Goal: Task Accomplishment & Management: Use online tool/utility

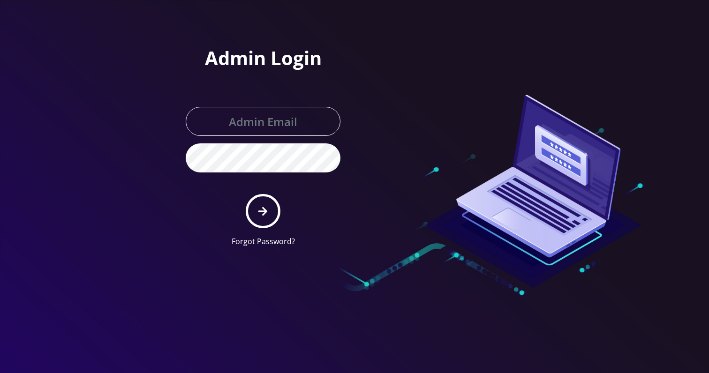
click at [285, 142] on form "Forgot Password?" at bounding box center [263, 177] width 155 height 140
click at [287, 133] on input "text" at bounding box center [263, 121] width 155 height 29
type input "Khushi@teltik.com"
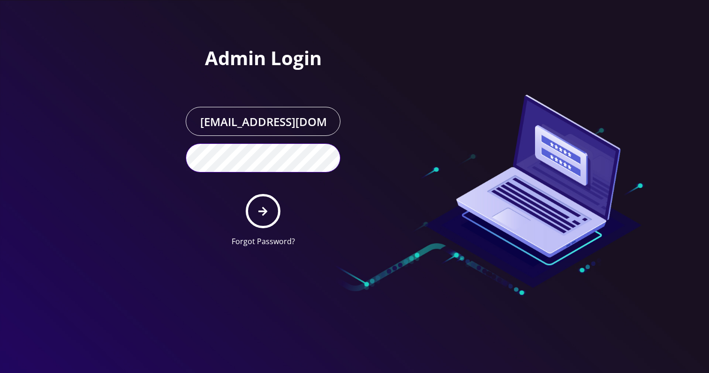
click at [246, 194] on button "submit" at bounding box center [263, 211] width 34 height 34
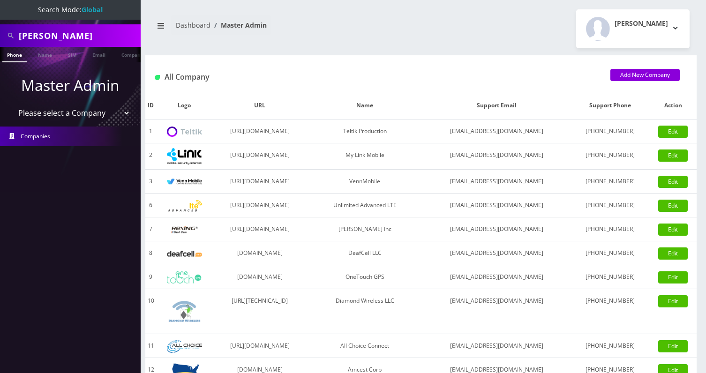
click at [95, 36] on input "Hali Siew" at bounding box center [79, 36] width 120 height 18
paste input "HSM Entertainment1 INC"
paste input "text"
type input "HSM Entertainment1 INC"
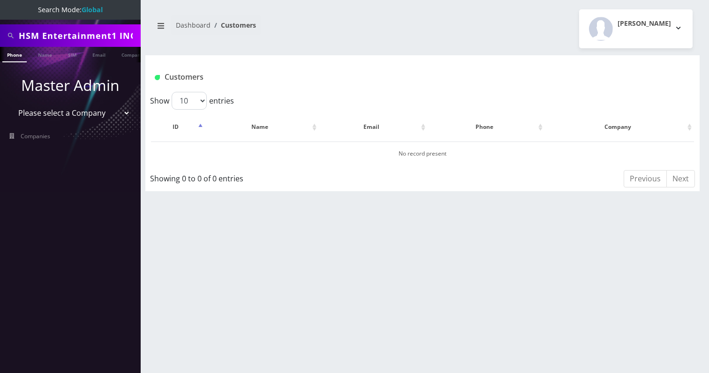
click at [118, 52] on link "Company" at bounding box center [132, 54] width 31 height 15
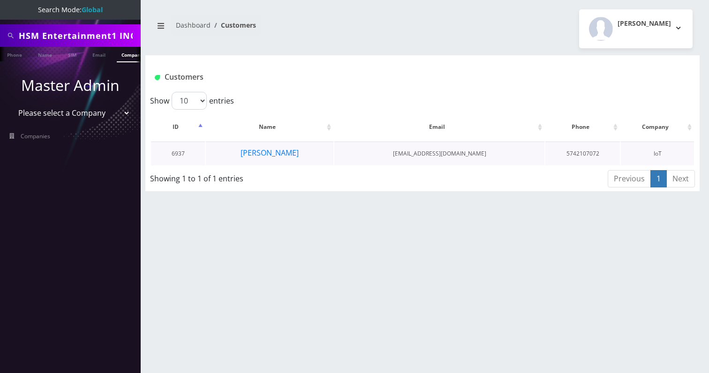
scroll to position [0, 5]
click at [275, 153] on button "Shmuel Abraham" at bounding box center [269, 153] width 59 height 12
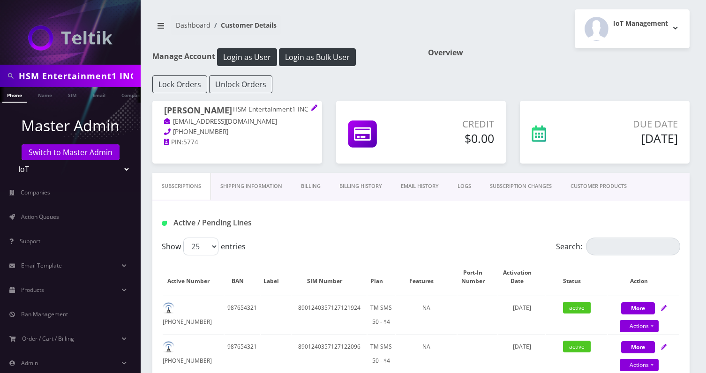
click at [80, 75] on input "HSM Entertainment1 INC" at bounding box center [79, 76] width 120 height 18
type input "hms"
click at [121, 96] on link "Company" at bounding box center [132, 94] width 31 height 15
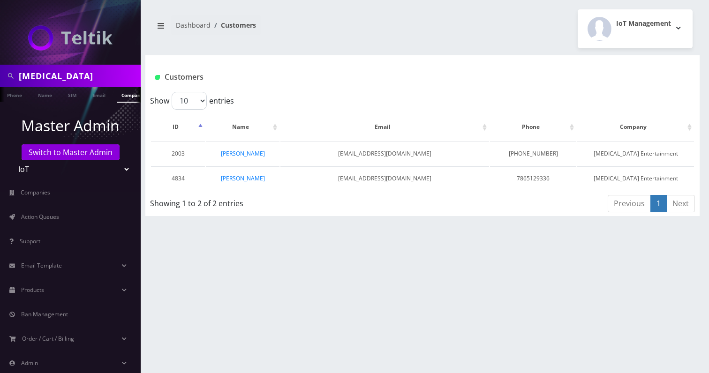
click at [96, 70] on input "[MEDICAL_DATA]" at bounding box center [79, 76] width 120 height 18
type input "rob haber"
click at [43, 95] on link "Name" at bounding box center [44, 94] width 23 height 15
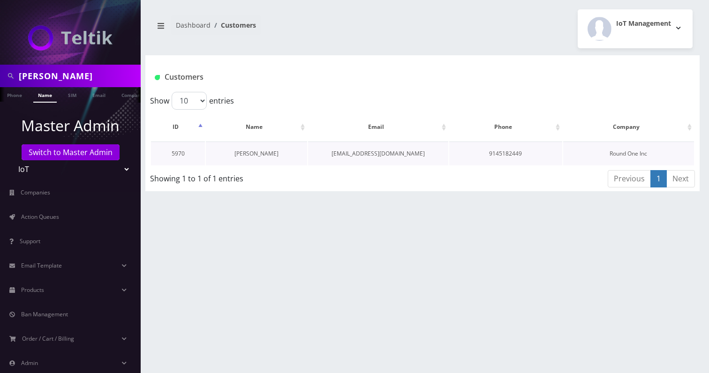
click at [259, 155] on link "[PERSON_NAME]" at bounding box center [256, 154] width 44 height 8
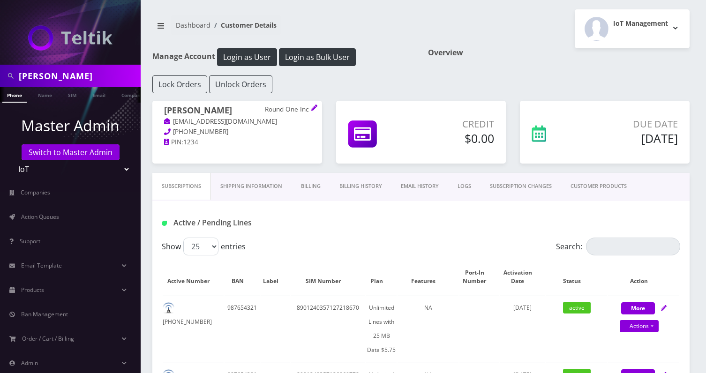
click at [306, 190] on link "Billing" at bounding box center [311, 186] width 38 height 27
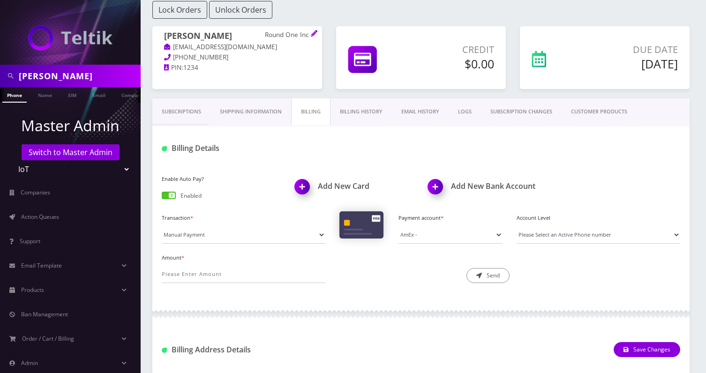
scroll to position [140, 0]
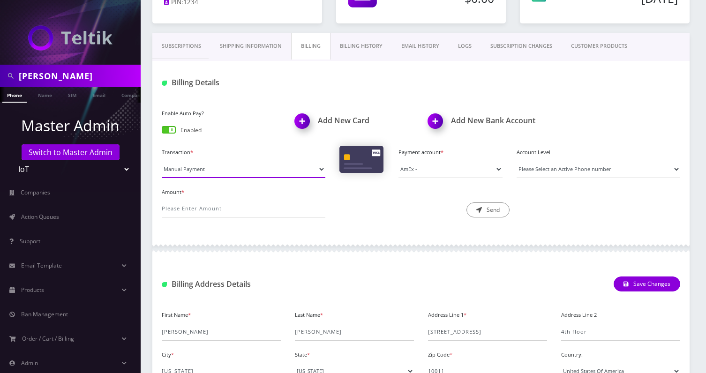
click at [233, 162] on select "Manual Payment Custom Charge Manual Credit Custom Invoice" at bounding box center [244, 169] width 164 height 18
select select "Custom Invoice"
click at [162, 160] on select "Manual Payment Custom Charge Manual Credit Custom Invoice" at bounding box center [244, 169] width 164 height 18
click at [0, 0] on select "One Time Usage Charge" at bounding box center [0, 0] width 0 height 0
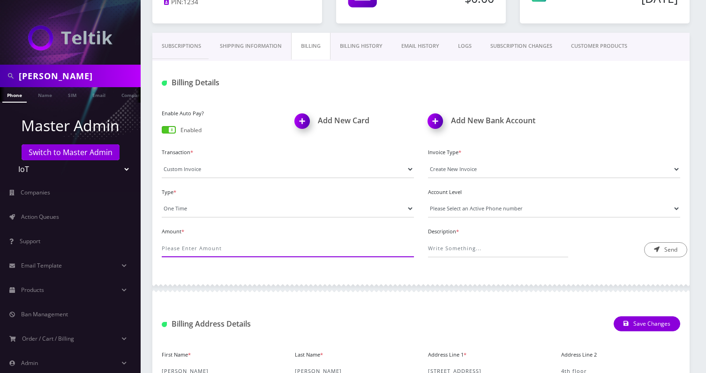
click at [186, 244] on input "Amount *" at bounding box center [288, 249] width 252 height 18
type input "0.24"
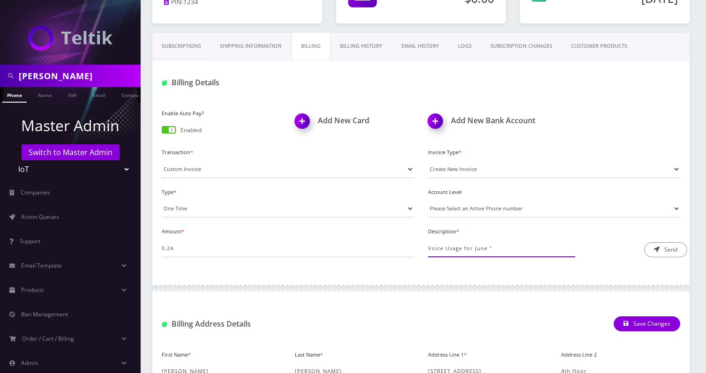
paste input "https://docs.google.com/spreadsheets/d/1WmJ7QKJwXttLxLqFHSGl459xAg-5ovQVbvMq9w-…"
type input "Voice Usage for June "https://docs.google.com/spreadsheets/d/1WmJ7QKJwXttLxLqFH…"
click at [660, 244] on button "Send" at bounding box center [665, 249] width 43 height 15
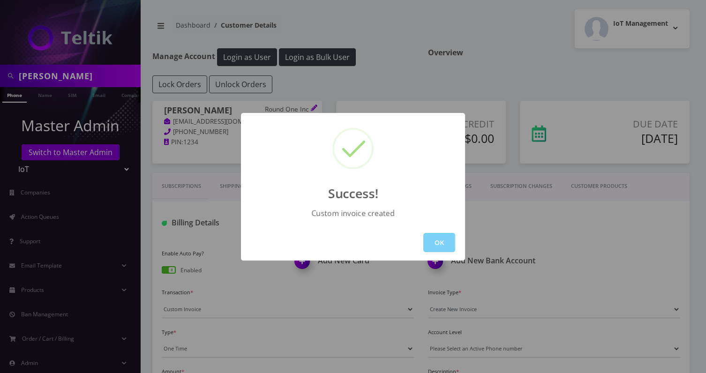
click at [456, 250] on div "OK" at bounding box center [353, 243] width 224 height 36
click at [444, 248] on button "OK" at bounding box center [439, 242] width 32 height 19
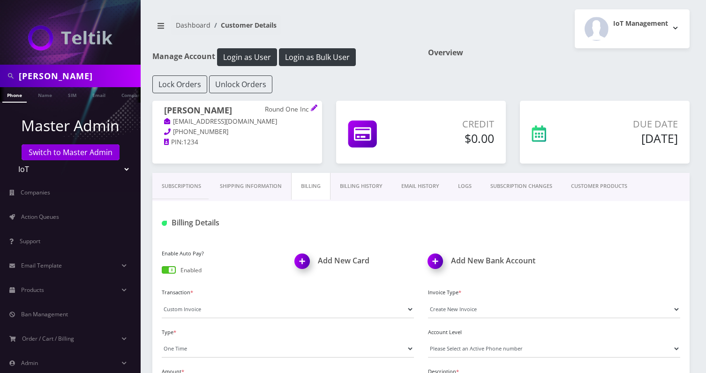
click at [353, 195] on link "Billing History" at bounding box center [360, 186] width 61 height 27
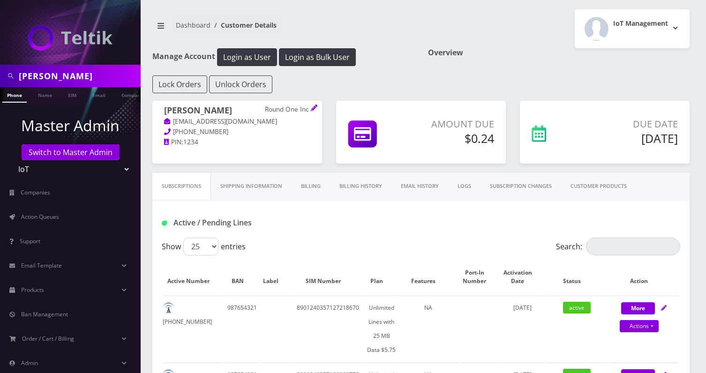
click at [90, 79] on input "rob haber" at bounding box center [79, 76] width 120 height 18
type input "david aci"
click at [37, 95] on link "Name" at bounding box center [44, 94] width 23 height 15
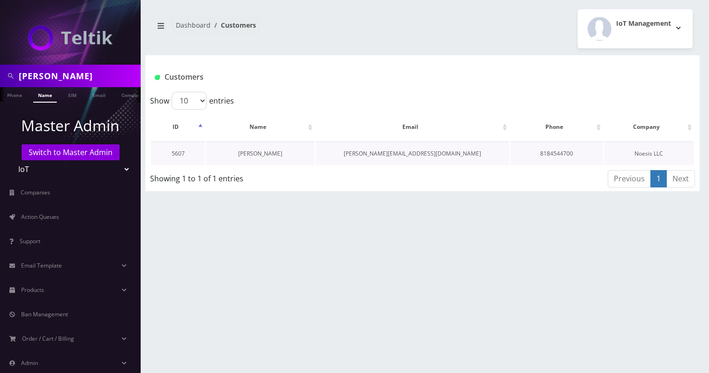
click at [261, 154] on link "[PERSON_NAME]" at bounding box center [260, 154] width 44 height 8
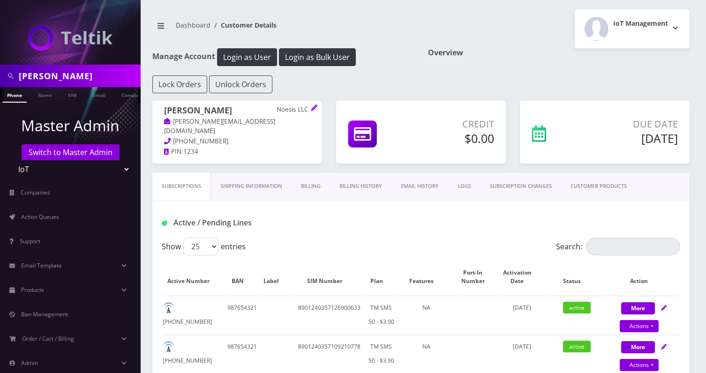
click at [303, 187] on link "Billing" at bounding box center [311, 186] width 38 height 27
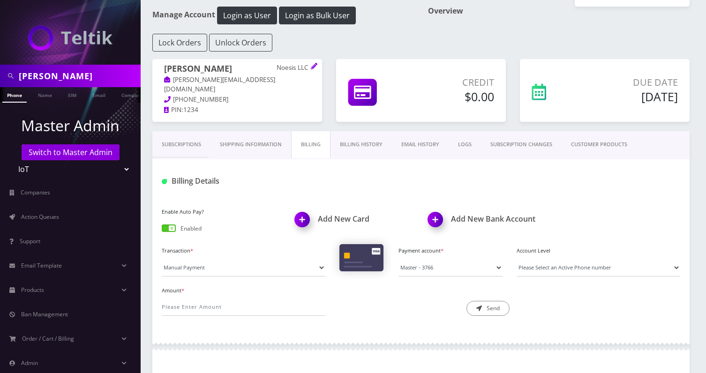
scroll to position [105, 0]
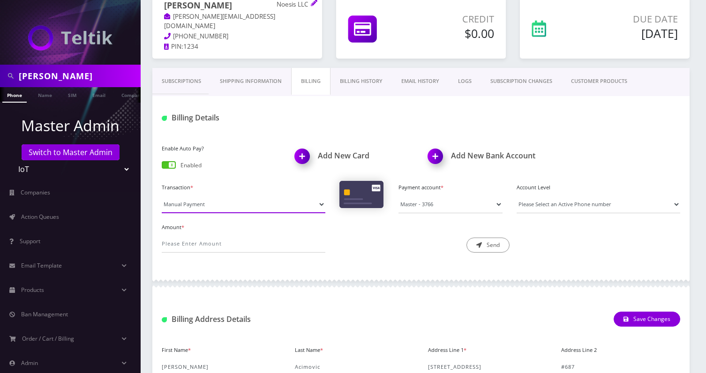
click at [224, 202] on select "Manual Payment Custom Charge Manual Credit Custom Invoice" at bounding box center [244, 204] width 164 height 18
select select "Custom Invoice"
click at [162, 195] on select "Manual Payment Custom Charge Manual Credit Custom Invoice" at bounding box center [244, 204] width 164 height 18
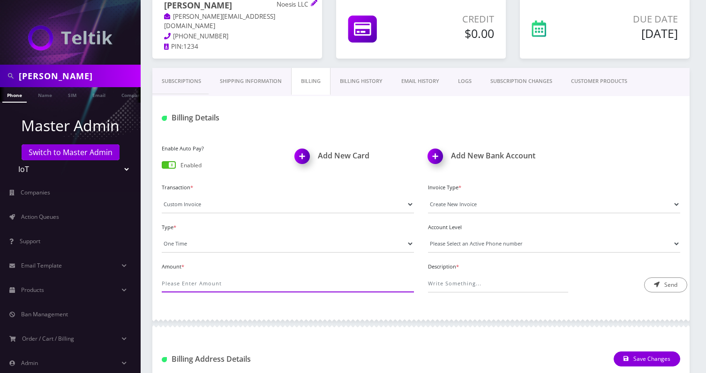
click at [196, 275] on input "Amount *" at bounding box center [288, 284] width 252 height 18
type input "0.96"
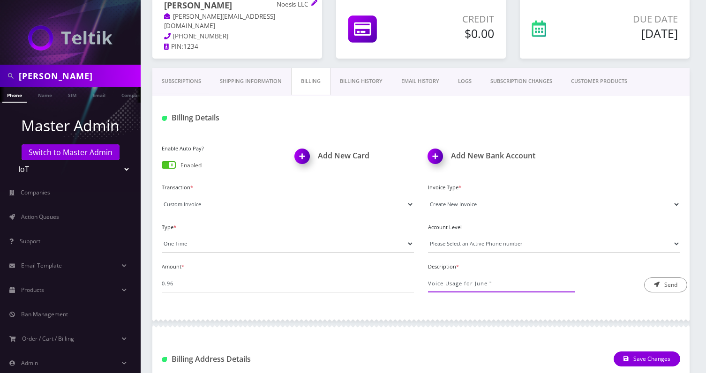
paste input "https://docs.google.com/spreadsheets/d/15Ts5_dniIQlaeax3nV1m09kAwOAnBqVKpm15EPl…"
type input "Voice Usage for June "https://docs.google.com/spreadsheets/d/15Ts5_dniIQlaeax3n…"
click at [660, 281] on button "Send" at bounding box center [665, 284] width 43 height 15
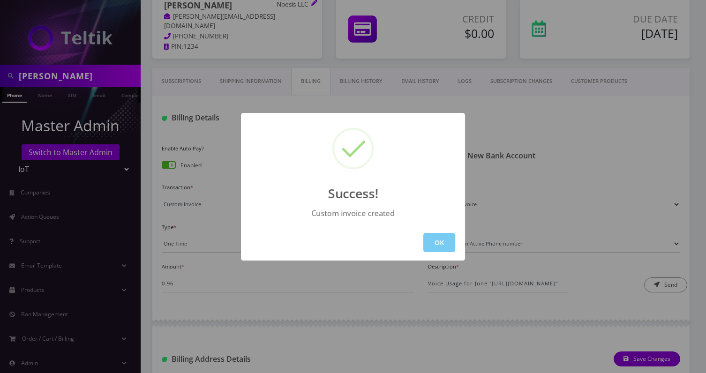
click at [429, 237] on button "OK" at bounding box center [439, 242] width 32 height 19
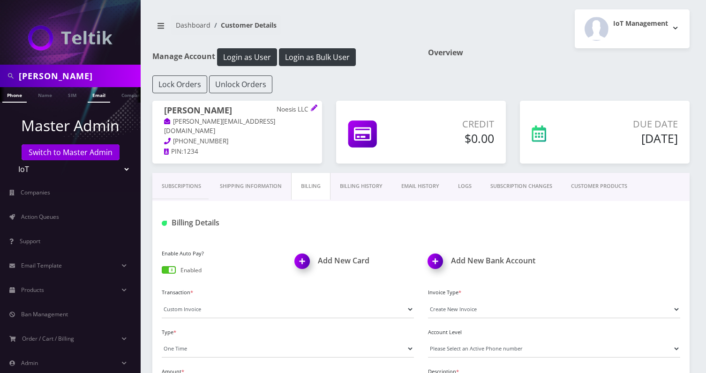
scroll to position [0, 5]
click at [75, 82] on input "david aci" at bounding box center [79, 76] width 120 height 18
type input "etainement"
click at [115, 95] on link "Company" at bounding box center [127, 94] width 31 height 15
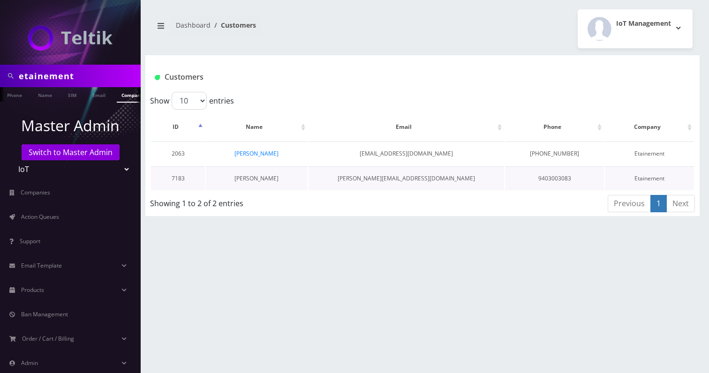
click at [263, 177] on link "[PERSON_NAME]" at bounding box center [256, 178] width 44 height 8
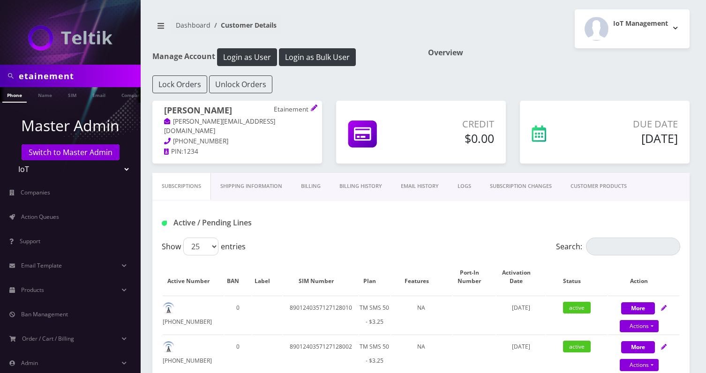
click at [302, 187] on link "Billing" at bounding box center [311, 186] width 38 height 27
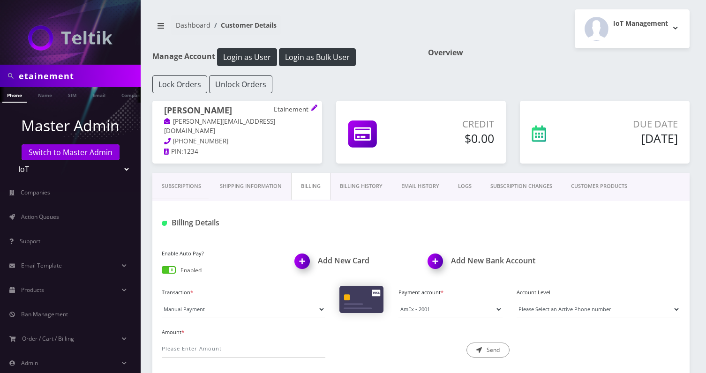
scroll to position [82, 0]
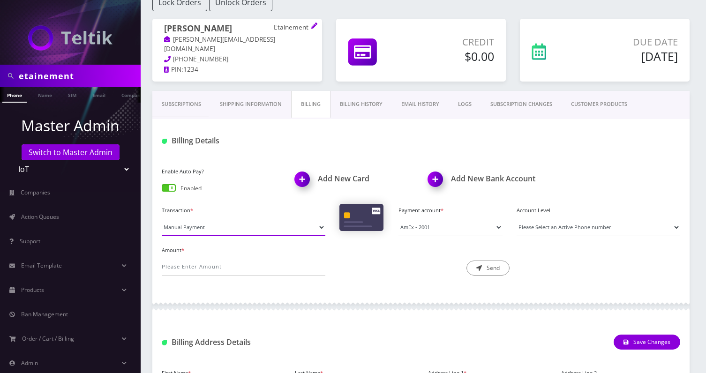
click at [207, 220] on select "Manual Payment Custom Charge Manual Credit Custom Invoice" at bounding box center [244, 227] width 164 height 18
select select "Custom Invoice"
click at [162, 218] on select "Manual Payment Custom Charge Manual Credit Custom Invoice" at bounding box center [244, 227] width 164 height 18
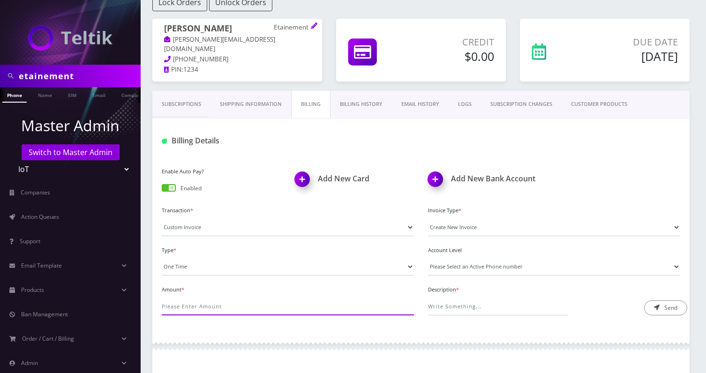
click at [189, 301] on input "Amount *" at bounding box center [288, 307] width 252 height 18
type input "0.18"
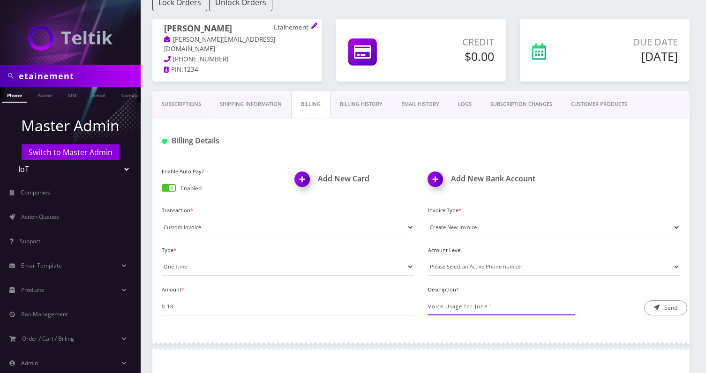
paste input "https://docs.google.com/spreadsheets/d/1iU_C8NdRcsyQSGmxV6-W6ehMBe3DpHzg_QnCiSf…"
type input "Voice Usage for June "https://docs.google.com/spreadsheets/d/1iU_C8NdRcsyQSGmxV…"
click at [663, 305] on button "Send" at bounding box center [665, 307] width 43 height 15
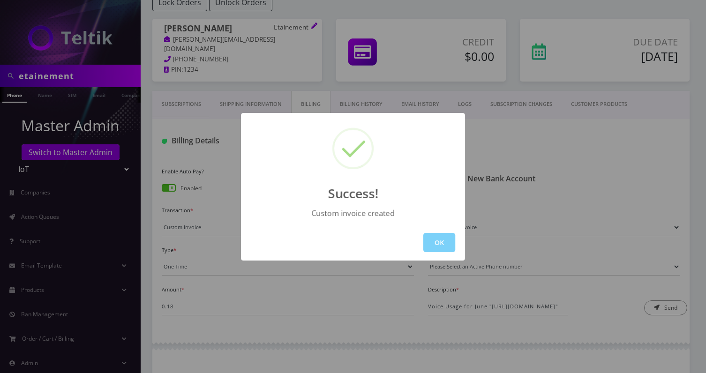
click at [145, 78] on div "Success! Custom invoice created OK" at bounding box center [353, 186] width 706 height 373
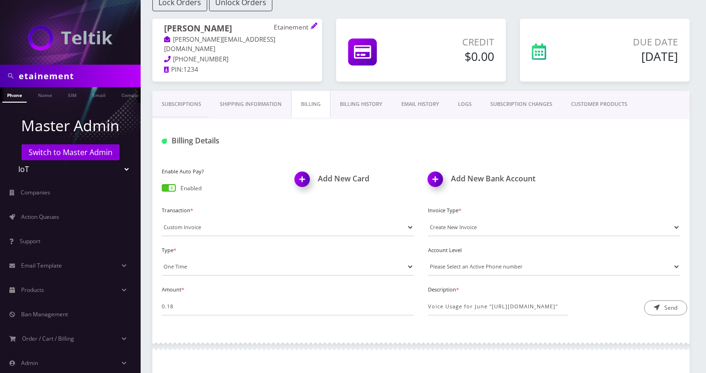
click at [55, 79] on input "etainement" at bounding box center [79, 76] width 120 height 18
paste input "Tayward Green"
type input "tayward green"
click at [128, 98] on link "Company" at bounding box center [132, 94] width 31 height 15
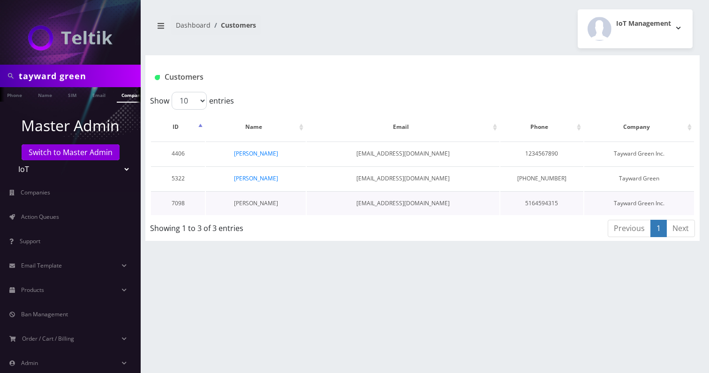
click at [262, 202] on link "[PERSON_NAME]" at bounding box center [256, 203] width 44 height 8
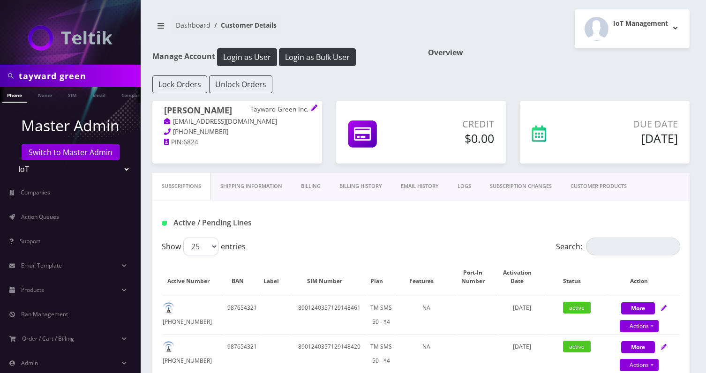
click at [327, 187] on link "Billing" at bounding box center [311, 186] width 38 height 27
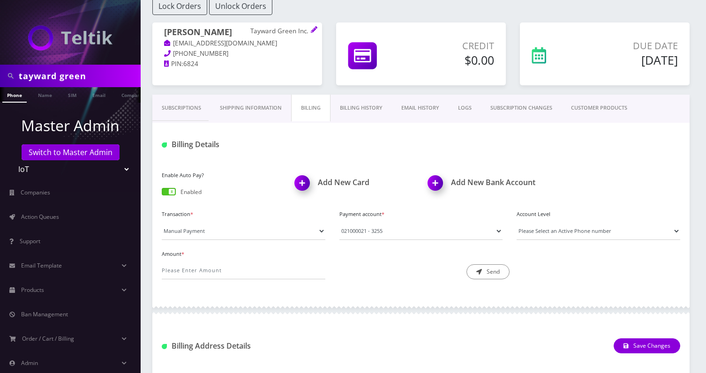
scroll to position [84, 0]
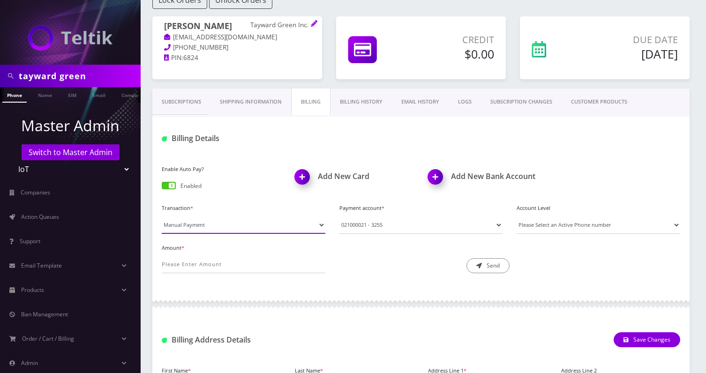
click at [207, 225] on select "Manual Payment Custom Charge Manual Credit Custom Invoice" at bounding box center [244, 225] width 164 height 18
select select "Custom Invoice"
click at [162, 216] on select "Manual Payment Custom Charge Manual Credit Custom Invoice" at bounding box center [244, 225] width 164 height 18
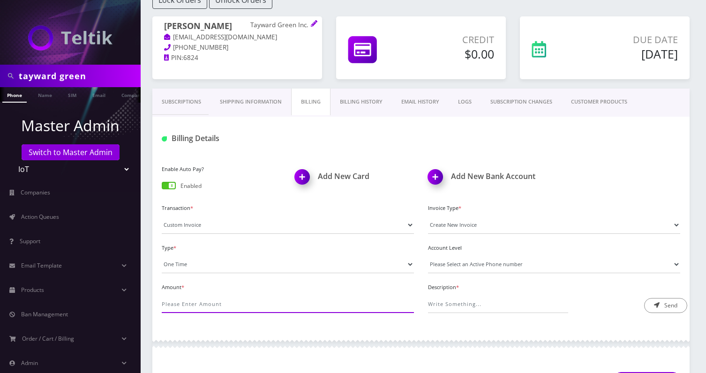
click at [186, 304] on input "Amount *" at bounding box center [288, 304] width 252 height 18
type input "2.7"
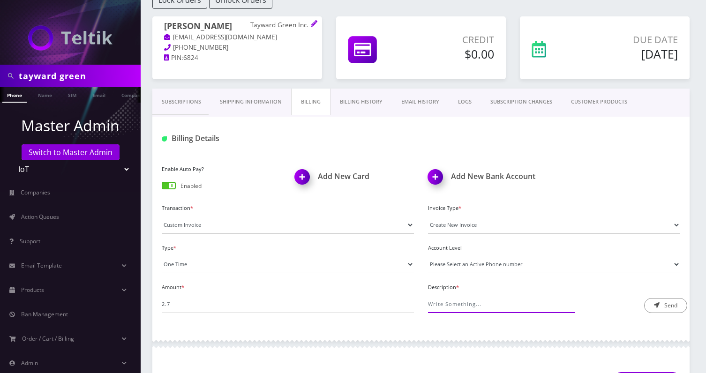
click at [437, 299] on input "Description *" at bounding box center [498, 304] width 140 height 18
paste input "[URL][DOMAIN_NAME]"
type input "Voice Usage for June "[URL][DOMAIN_NAME]""
click at [659, 299] on button "Send" at bounding box center [665, 305] width 43 height 15
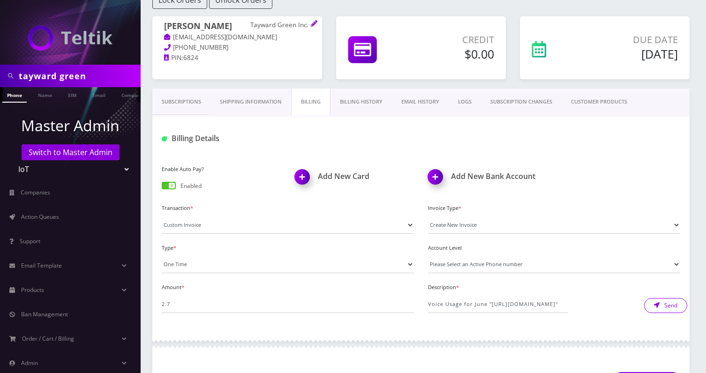
scroll to position [0, 0]
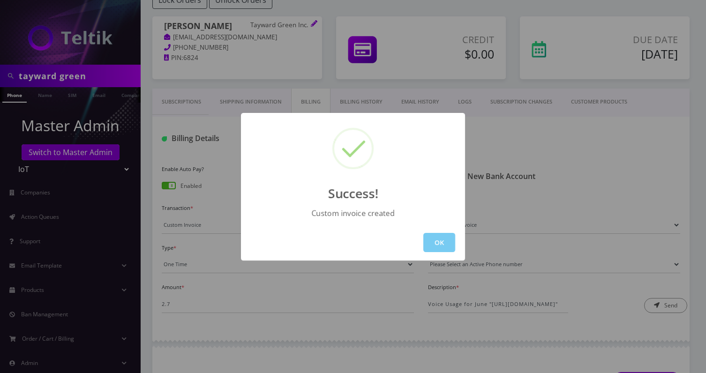
click at [434, 239] on button "OK" at bounding box center [439, 242] width 32 height 19
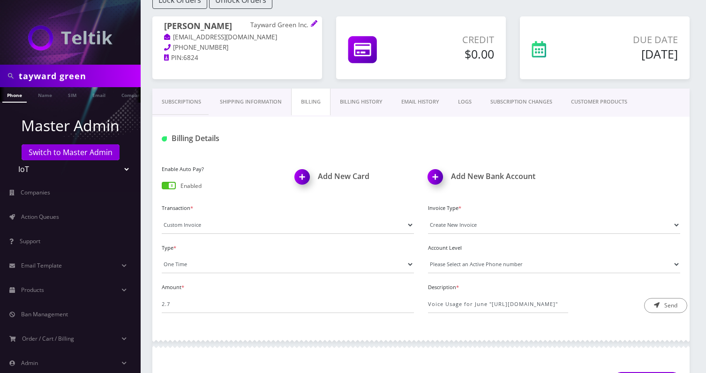
click at [71, 73] on input "tayward green" at bounding box center [79, 76] width 120 height 18
type input "wtby"
click at [118, 90] on link "Company" at bounding box center [132, 94] width 31 height 15
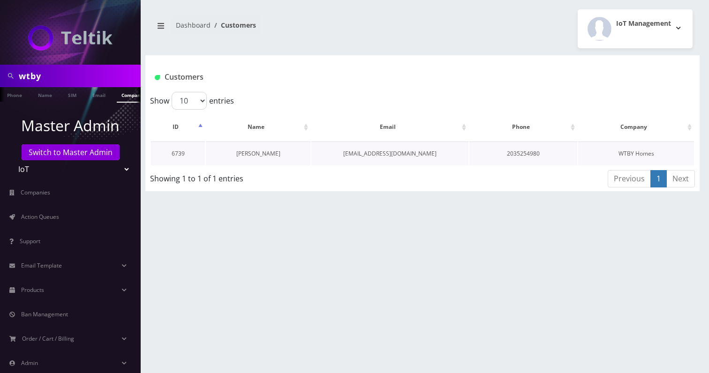
scroll to position [0, 5]
click at [271, 151] on link "[PERSON_NAME]" at bounding box center [258, 154] width 44 height 8
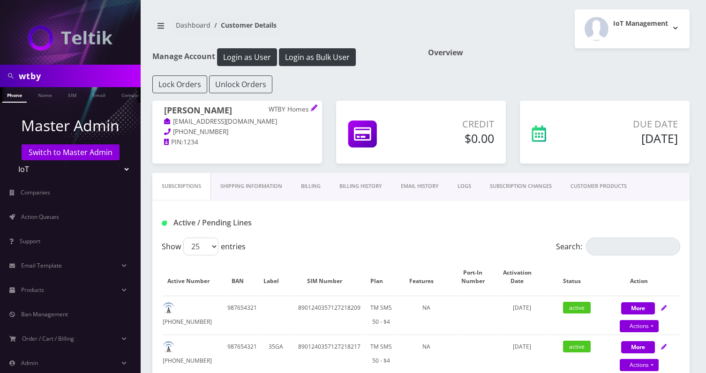
click at [313, 194] on link "Billing" at bounding box center [311, 186] width 38 height 27
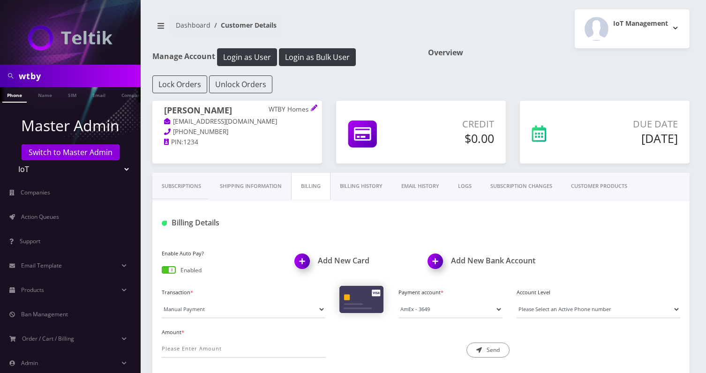
scroll to position [160, 0]
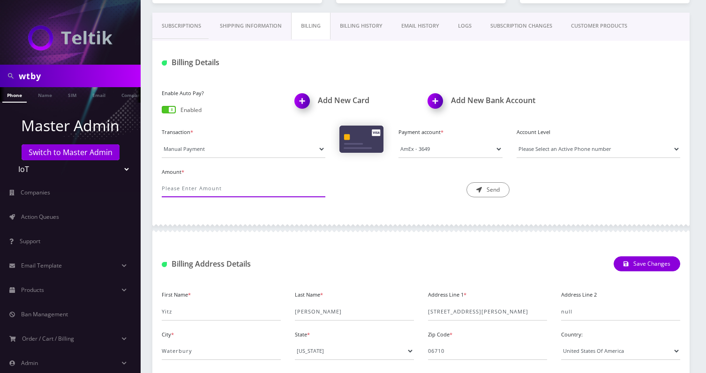
click at [243, 193] on input "Amount *" at bounding box center [244, 189] width 164 height 18
click at [247, 148] on select "Manual Payment Custom Charge Manual Credit Custom Invoice" at bounding box center [244, 149] width 164 height 18
select select "Custom Invoice"
click at [162, 140] on select "Manual Payment Custom Charge Manual Credit Custom Invoice" at bounding box center [244, 149] width 164 height 18
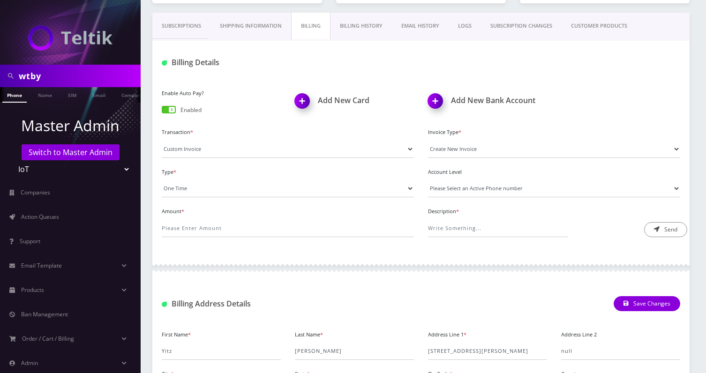
click at [197, 217] on div "Amount *" at bounding box center [288, 221] width 266 height 32
click at [184, 234] on input "Amount *" at bounding box center [288, 228] width 252 height 18
type input "1.92"
click at [464, 229] on input "Description *" at bounding box center [498, 228] width 140 height 18
paste input "18247633 18611851 18252711"
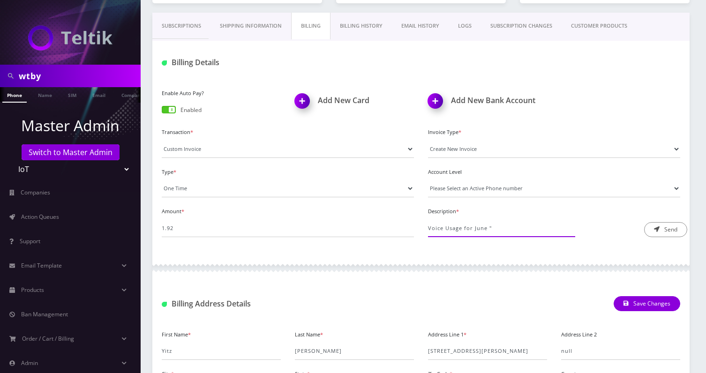
scroll to position [0, 0]
paste input "https://docs.google.com/spreadsheets/d/1_CKgxHWxur8KklCwUo8HXjTFSN9XBDY3nfiI0Fz…"
type input "Voice Usage for June "https://docs.google.com/spreadsheets/d/1_CKgxHWxur8KklCwU…"
click at [668, 225] on button "Send" at bounding box center [665, 229] width 43 height 15
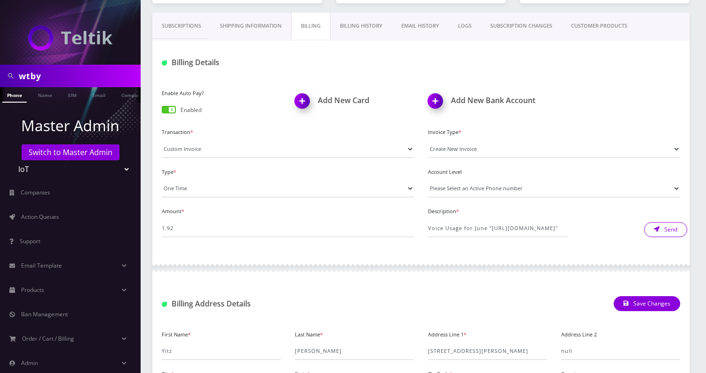
scroll to position [0, 0]
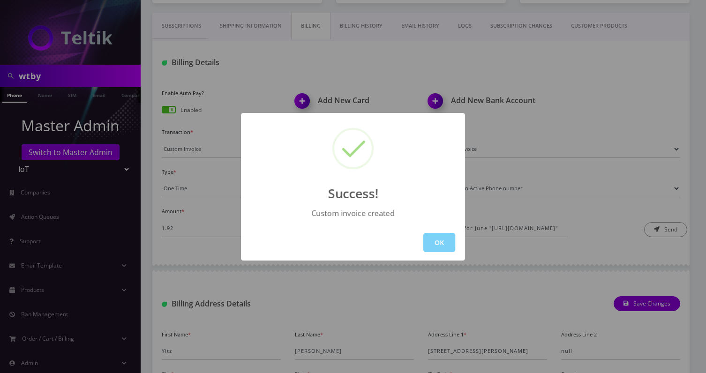
click at [433, 232] on div "OK" at bounding box center [353, 243] width 224 height 36
click at [432, 237] on button "OK" at bounding box center [439, 242] width 32 height 19
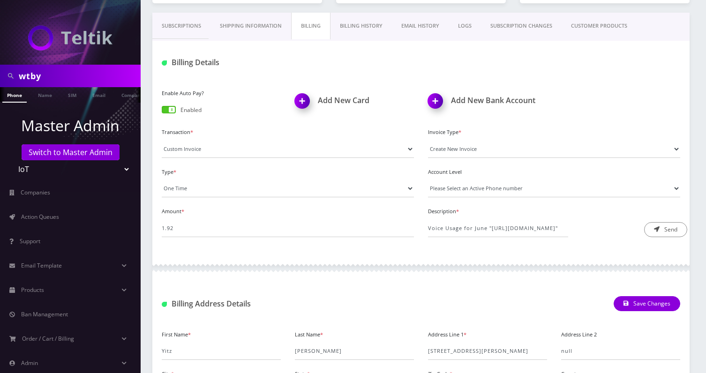
click at [69, 82] on input "wtby" at bounding box center [79, 76] width 120 height 18
paste input "TLD Ticketing Group LLC"
type input "TLD Ticketing Group LLC"
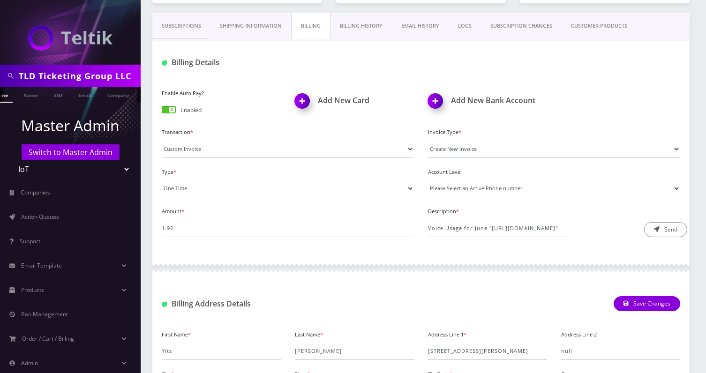
click at [131, 90] on li at bounding box center [135, 89] width 9 height 5
click at [100, 99] on ul "Phone Name SIM Email Company Customer" at bounding box center [70, 94] width 141 height 15
click at [84, 98] on link "Company" at bounding box center [83, 94] width 31 height 15
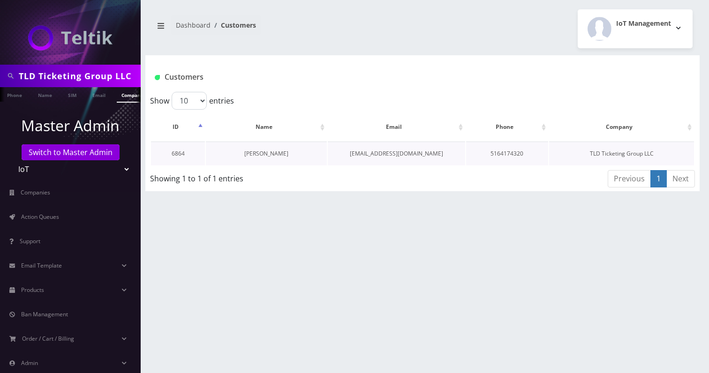
click at [269, 155] on link "[PERSON_NAME]" at bounding box center [266, 154] width 44 height 8
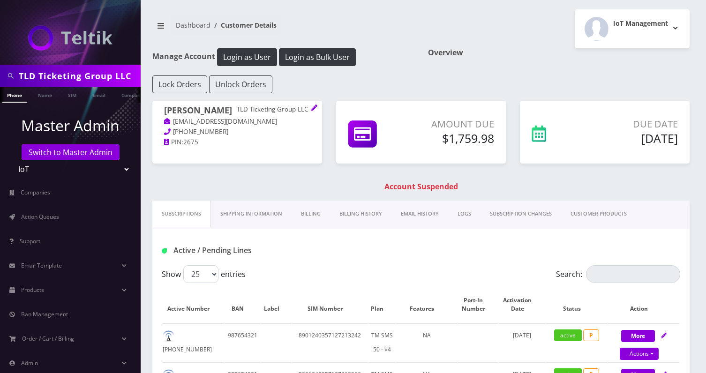
click at [305, 213] on link "Billing" at bounding box center [311, 214] width 38 height 27
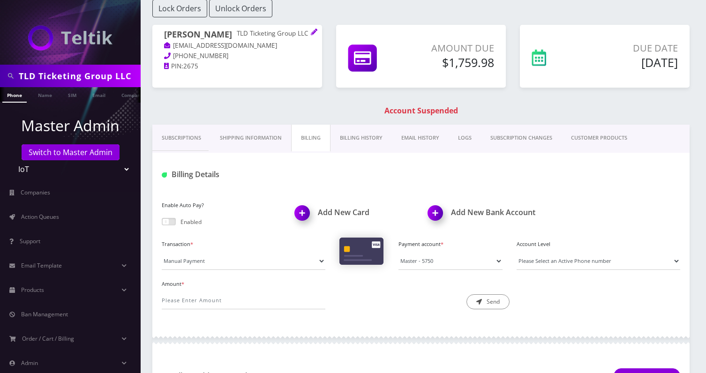
scroll to position [236, 0]
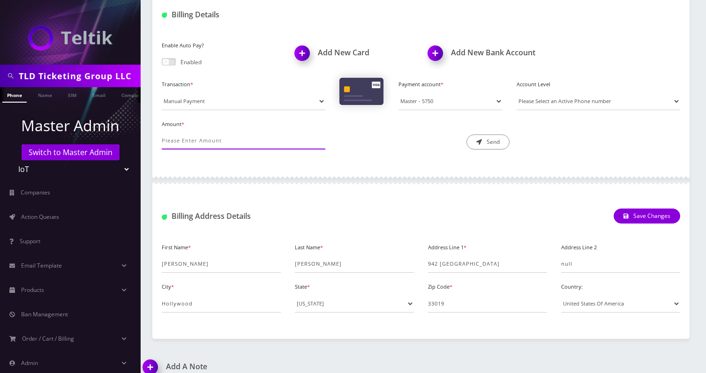
click at [217, 143] on input "Amount *" at bounding box center [244, 141] width 164 height 18
type input "0.72"
click at [206, 106] on select "Manual Payment Custom Charge Manual Credit Custom Invoice" at bounding box center [244, 101] width 164 height 18
select select "Custom Invoice"
click at [162, 92] on select "Manual Payment Custom Charge Manual Credit Custom Invoice" at bounding box center [244, 101] width 164 height 18
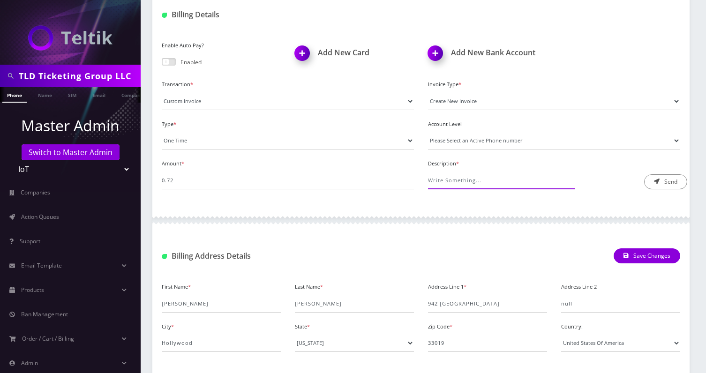
click at [477, 180] on input "Description *" at bounding box center [498, 181] width 140 height 18
type input "o"
paste input "https://docs.google.com/spreadsheets/d/1VHY3mWL9dZ1G9OTR4IRYUdDHunC1ZxUqjVLfCil…"
type input "Voice usage for June "https://docs.google.com/spreadsheets/d/1VHY3mWL9dZ1G9OTR4…"
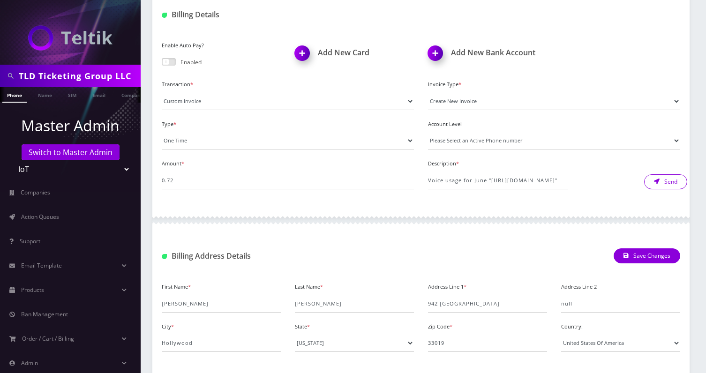
click at [673, 184] on button "Send" at bounding box center [665, 181] width 43 height 15
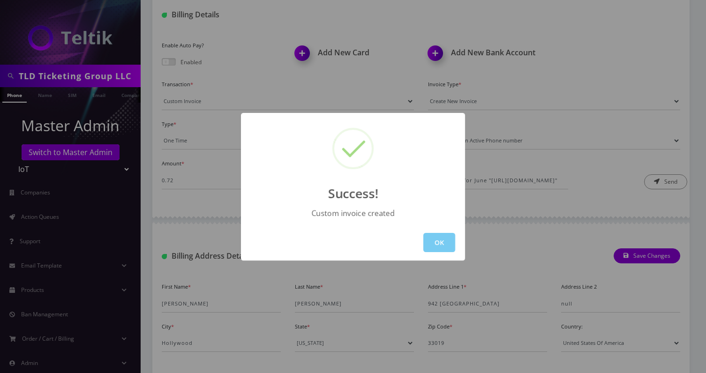
click at [437, 233] on button "OK" at bounding box center [439, 242] width 32 height 19
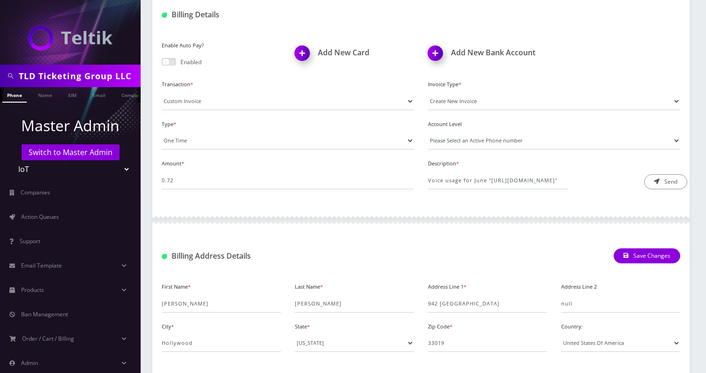
scroll to position [0, 5]
click at [66, 82] on input "TLD Ticketing Group LLC" at bounding box center [79, 76] width 120 height 18
type input "todd tipton"
click at [120, 98] on link "Company" at bounding box center [127, 94] width 31 height 15
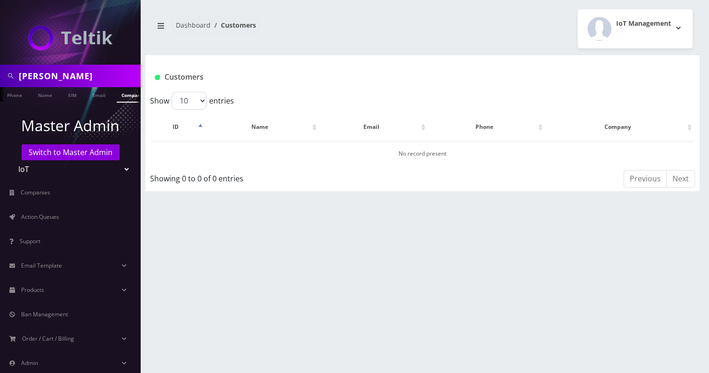
scroll to position [0, 5]
click at [38, 108] on ul "Master Admin Switch to Master Admin Teltik Production My Link Mobile VennMobile…" at bounding box center [70, 256] width 141 height 307
click at [38, 103] on ul "Master Admin Switch to Master Admin Teltik Production My Link Mobile VennMobile…" at bounding box center [70, 256] width 141 height 307
click at [38, 93] on link "Name" at bounding box center [40, 94] width 23 height 15
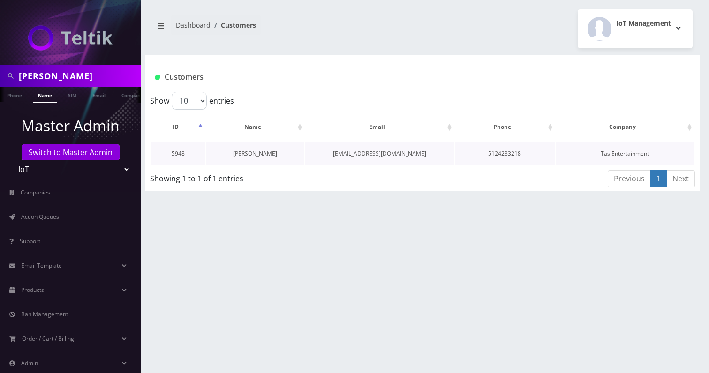
click at [258, 155] on link "[PERSON_NAME]" at bounding box center [255, 154] width 44 height 8
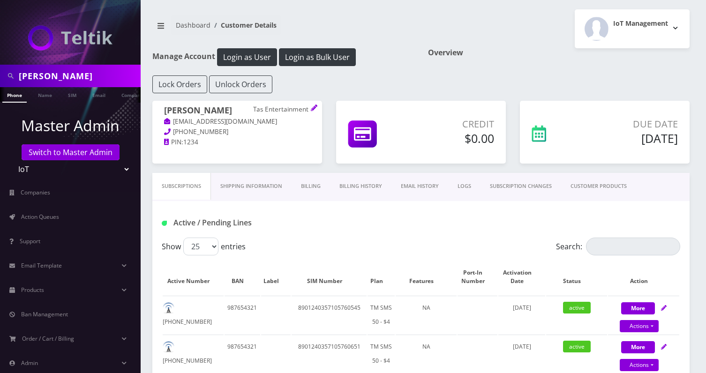
click at [311, 184] on link "Billing" at bounding box center [311, 186] width 38 height 27
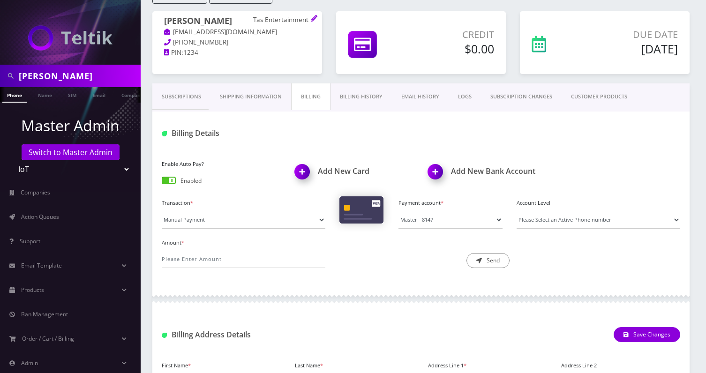
scroll to position [112, 0]
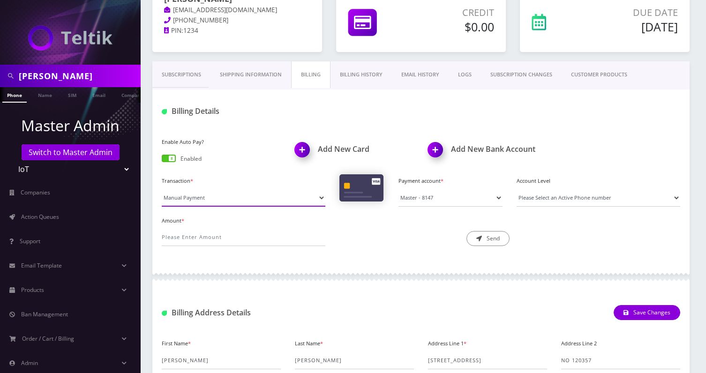
click at [203, 198] on select "Manual Payment Custom Charge Manual Credit Custom Invoice" at bounding box center [244, 198] width 164 height 18
select select "Custom Invoice"
click at [162, 189] on select "Manual Payment Custom Charge Manual Credit Custom Invoice" at bounding box center [244, 198] width 164 height 18
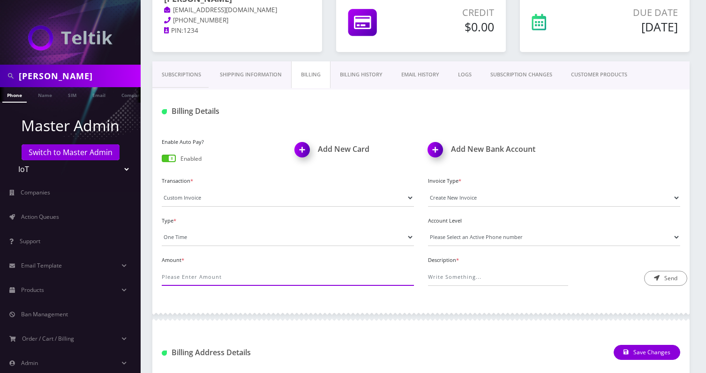
click at [180, 278] on input "Amount *" at bounding box center [288, 277] width 252 height 18
type input "0.12"
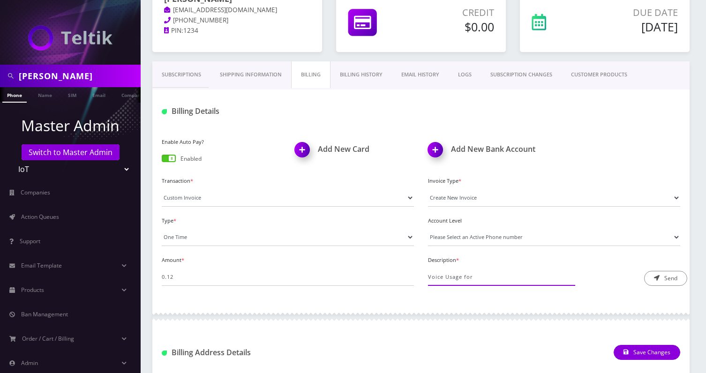
paste input "8901240357105760545F"
type input "Voice Usage for 8901240357105760545F (June)"
click at [666, 274] on button "Send" at bounding box center [665, 278] width 43 height 15
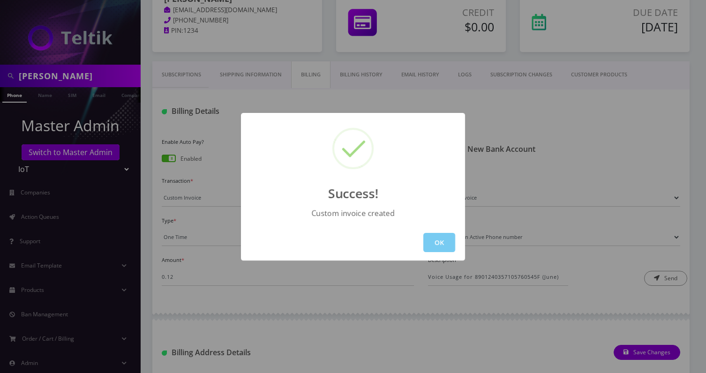
click at [435, 241] on button "OK" at bounding box center [439, 242] width 32 height 19
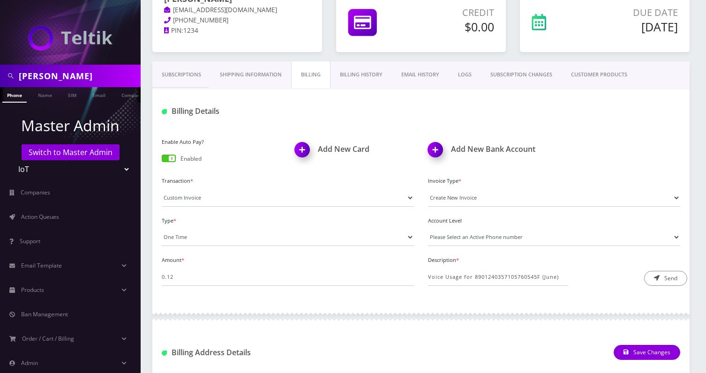
click at [75, 79] on input "todd tipton" at bounding box center [79, 76] width 120 height 18
type input "HSM Entertainment1 INC"
click at [116, 96] on li "Company" at bounding box center [132, 94] width 36 height 15
click at [119, 94] on li "Customer" at bounding box center [130, 94] width 37 height 15
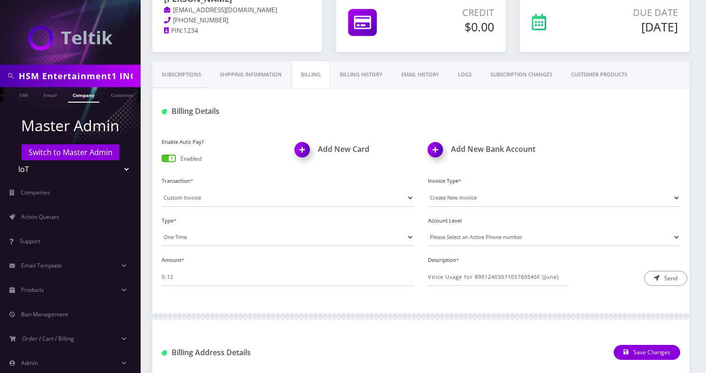
click at [72, 99] on link "Company" at bounding box center [83, 94] width 31 height 15
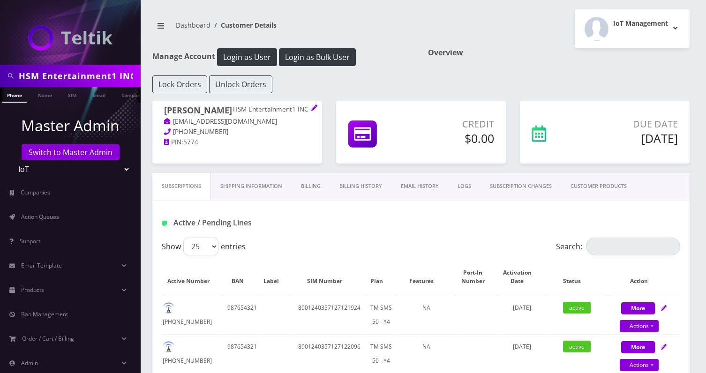
click at [311, 190] on link "Billing" at bounding box center [311, 186] width 38 height 27
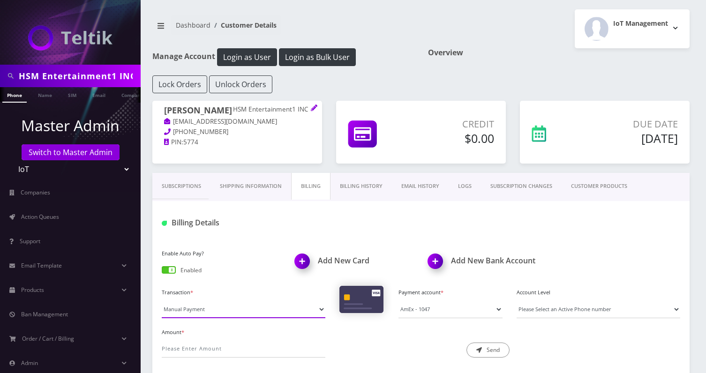
click at [214, 302] on select "Manual Payment Custom Charge Manual Credit Custom Invoice" at bounding box center [244, 309] width 164 height 18
select select "Custom Invoice"
click at [162, 300] on select "Manual Payment Custom Charge Manual Credit Custom Invoice" at bounding box center [244, 309] width 164 height 18
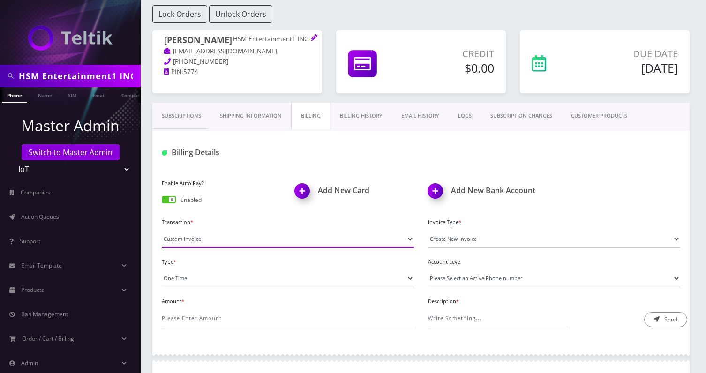
scroll to position [77, 0]
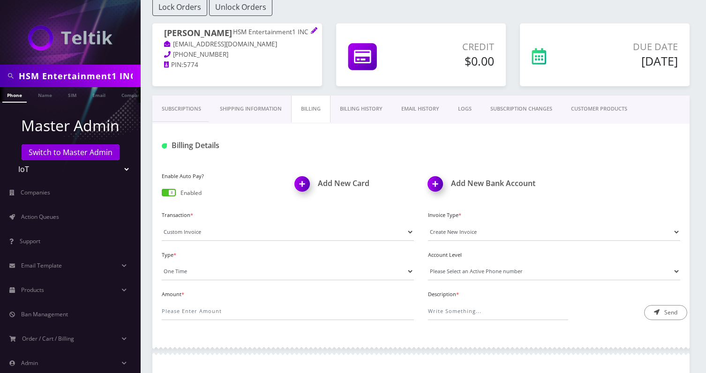
click at [200, 299] on div "Amount *" at bounding box center [288, 304] width 266 height 32
click at [196, 308] on input "Amount *" at bounding box center [288, 311] width 252 height 18
type input "0.12"
click at [465, 313] on input "Description *" at bounding box center [498, 311] width 140 height 18
paste input "8901240357127120777F"
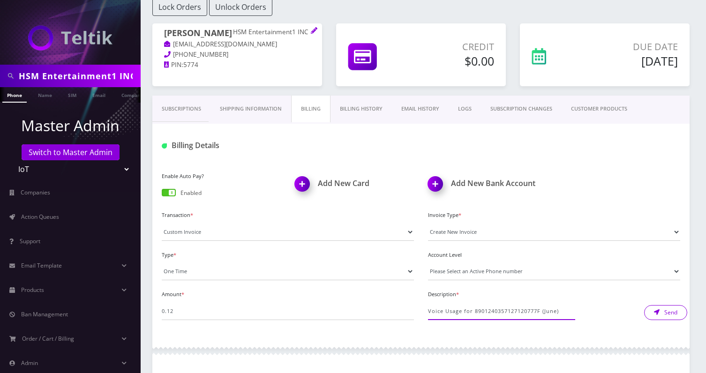
type input "Voice Usage for 8901240357127120777F (June)"
click at [667, 315] on button "Send" at bounding box center [665, 312] width 43 height 15
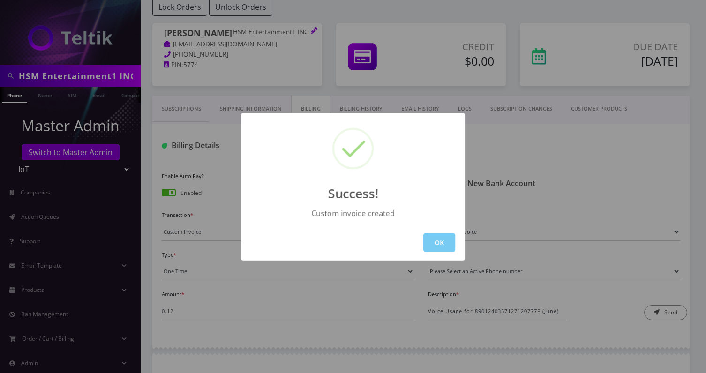
click at [434, 240] on button "OK" at bounding box center [439, 242] width 32 height 19
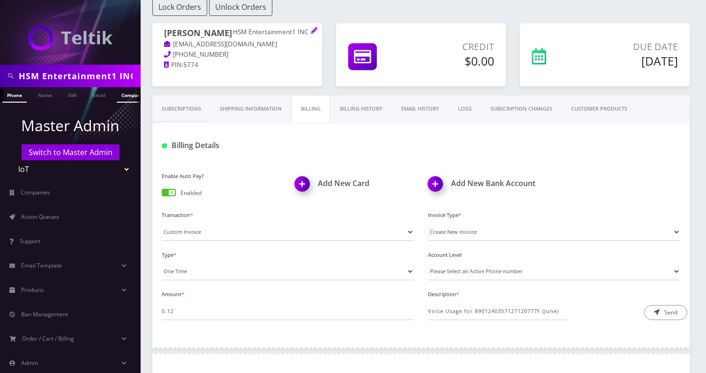
scroll to position [0, 5]
click at [84, 76] on input "HSM Entertainment1 INC" at bounding box center [79, 76] width 120 height 18
type input "e"
type input "Hermes Technologies LLC"
click at [121, 102] on ul "Phone Name SIM Email Company Customer" at bounding box center [70, 94] width 141 height 15
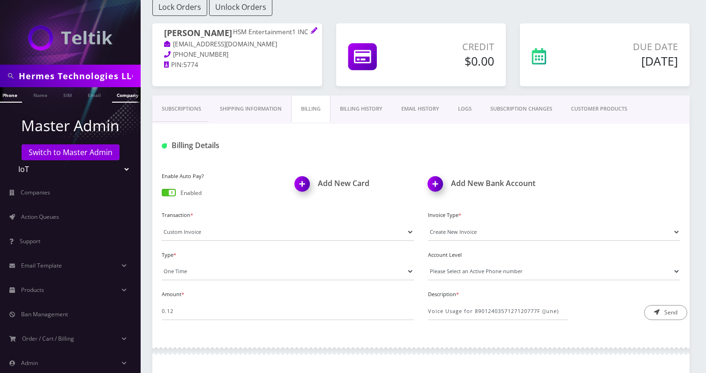
click at [121, 98] on link "Company" at bounding box center [127, 94] width 31 height 15
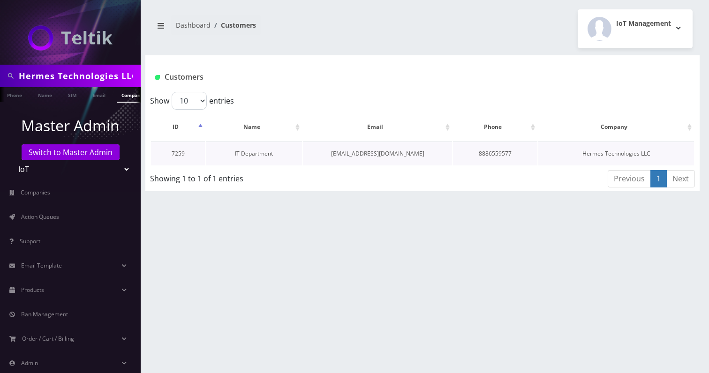
click at [250, 153] on link "IT Department" at bounding box center [254, 154] width 38 height 8
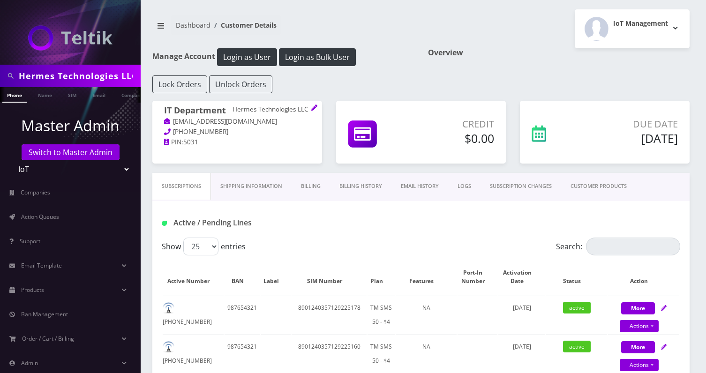
click at [299, 187] on link "Billing" at bounding box center [311, 186] width 38 height 27
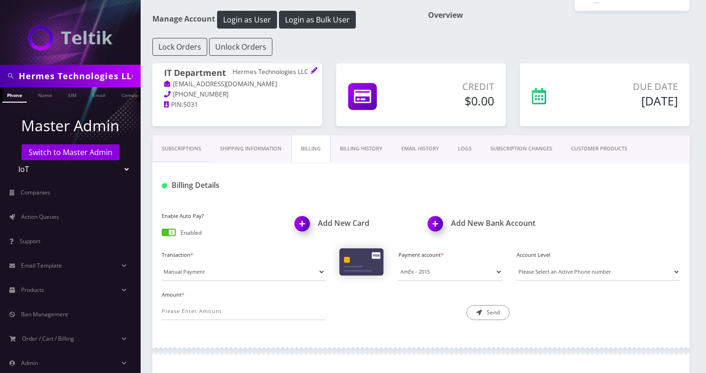
scroll to position [89, 0]
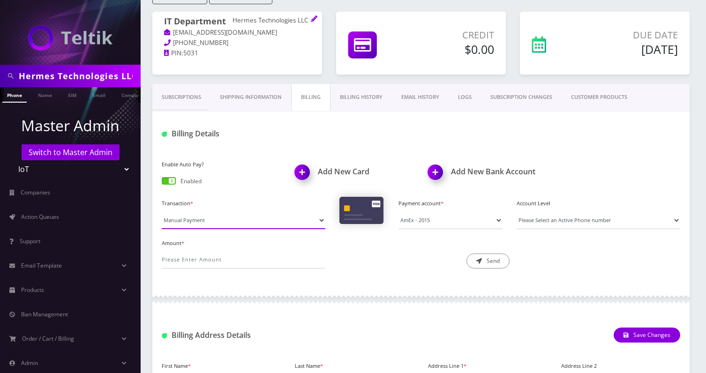
click at [203, 216] on select "Manual Payment Custom Charge Manual Credit Custom Invoice" at bounding box center [244, 220] width 164 height 18
select select "Custom Invoice"
click at [162, 211] on select "Manual Payment Custom Charge Manual Credit Custom Invoice" at bounding box center [244, 220] width 164 height 18
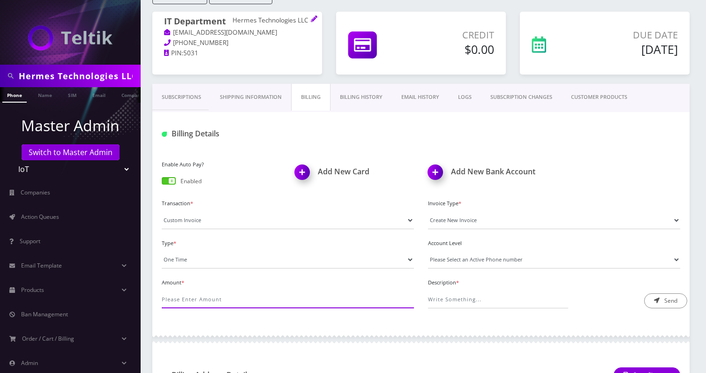
click at [187, 298] on input "Amount *" at bounding box center [288, 300] width 252 height 18
type input "340.65"
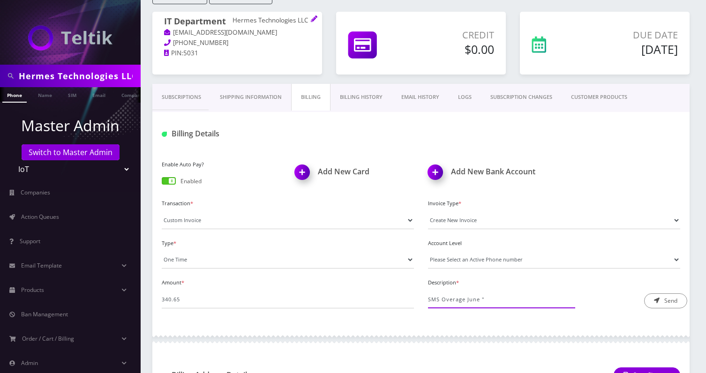
paste input "https://docs.google.com/spreadsheets/d/1RA59gEOiAlFEn_mNN_Ew91Lipg0siESvb6lkdRc…"
type input "SMS Overage June "https://docs.google.com/spreadsheets/d/1RA59gEOiAlFEn_mNN_Ew9…"
click at [668, 310] on div "Amount * 340.65 Description * SMS Overage June "https://docs.google.com/spreads…" at bounding box center [421, 296] width 532 height 40
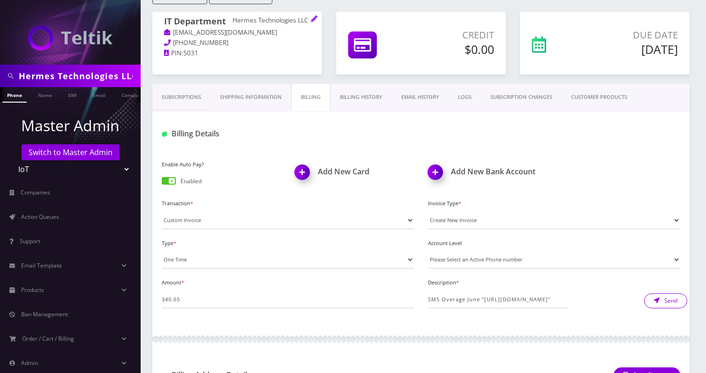
click at [664, 300] on button "Send" at bounding box center [665, 300] width 43 height 15
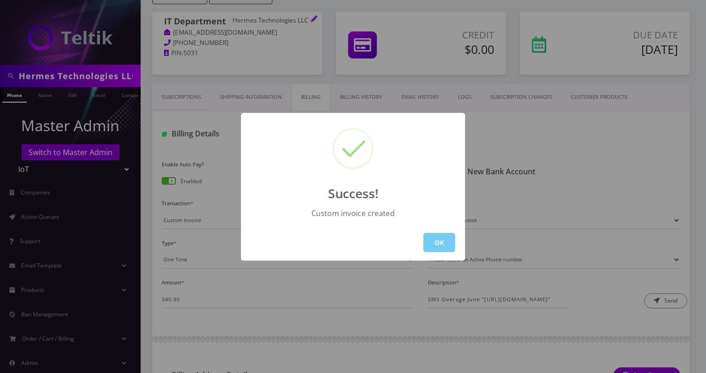
click at [444, 247] on button "OK" at bounding box center [439, 242] width 32 height 19
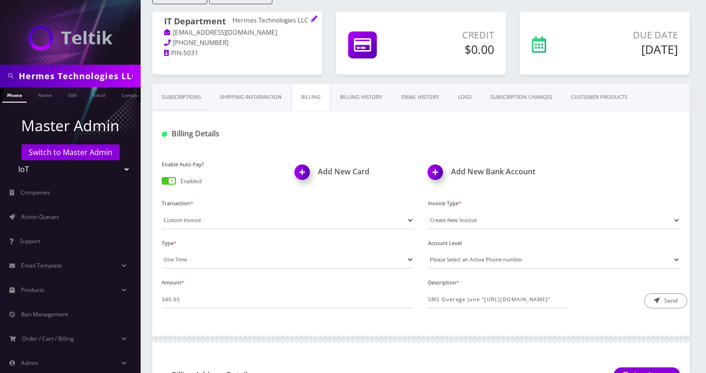
click at [352, 95] on link "Billing History" at bounding box center [360, 97] width 61 height 27
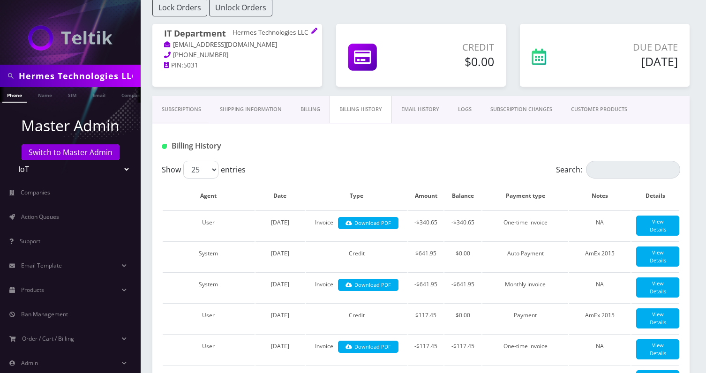
scroll to position [89, 0]
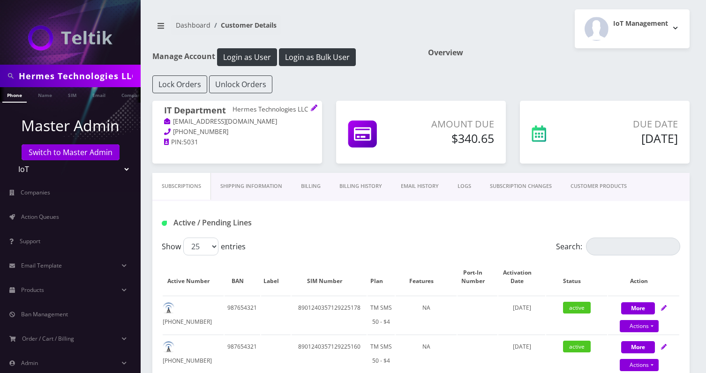
scroll to position [85, 0]
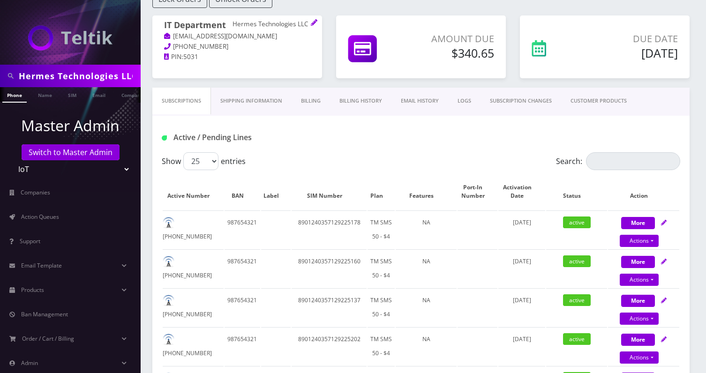
click at [78, 70] on input "Hermes Technologies LLC" at bounding box center [79, 76] width 120 height 18
type input "m"
type input "[MEDICAL_DATA]"
click at [119, 94] on link "Company" at bounding box center [132, 94] width 31 height 15
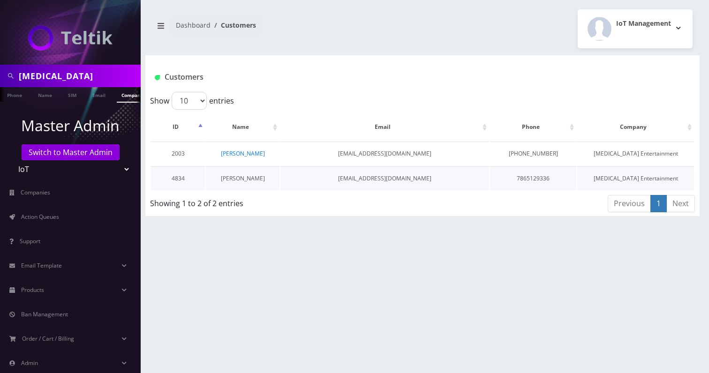
click at [240, 179] on link "[PERSON_NAME]" at bounding box center [243, 178] width 44 height 8
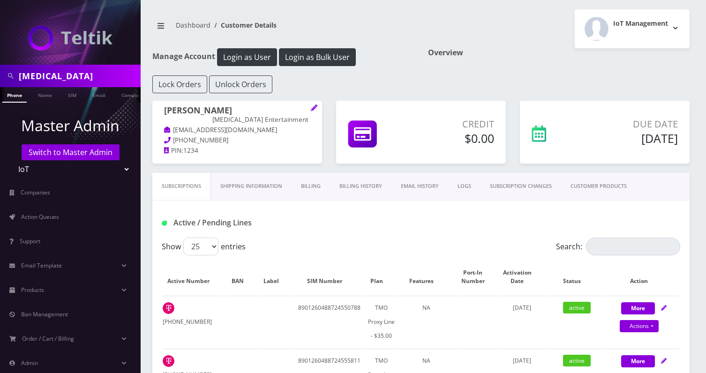
click at [312, 173] on link "Billing" at bounding box center [311, 186] width 38 height 27
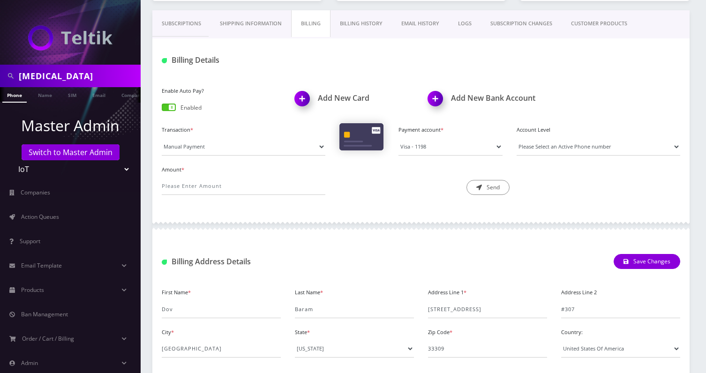
scroll to position [207, 0]
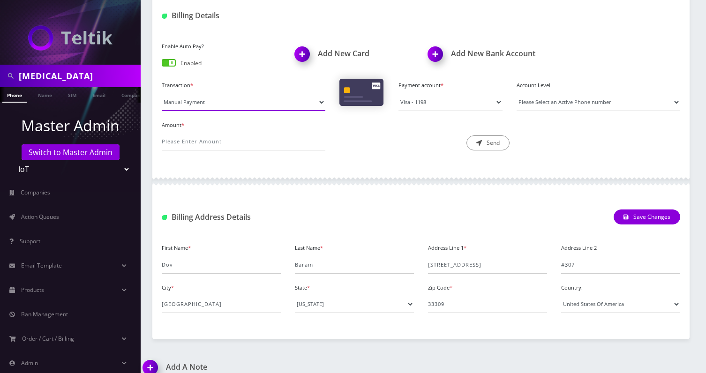
click at [226, 109] on select "Manual Payment Custom Charge Manual Credit Custom Invoice" at bounding box center [244, 102] width 164 height 18
select select "Custom Invoice"
click at [162, 93] on select "Manual Payment Custom Charge Manual Credit Custom Invoice" at bounding box center [244, 102] width 164 height 18
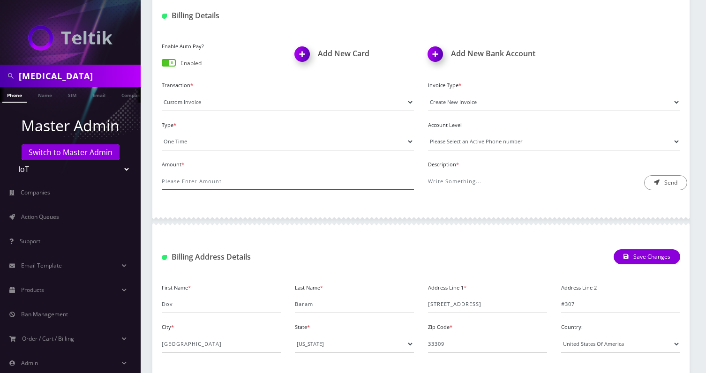
click at [187, 180] on input "Amount *" at bounding box center [288, 181] width 252 height 18
type input "151.5"
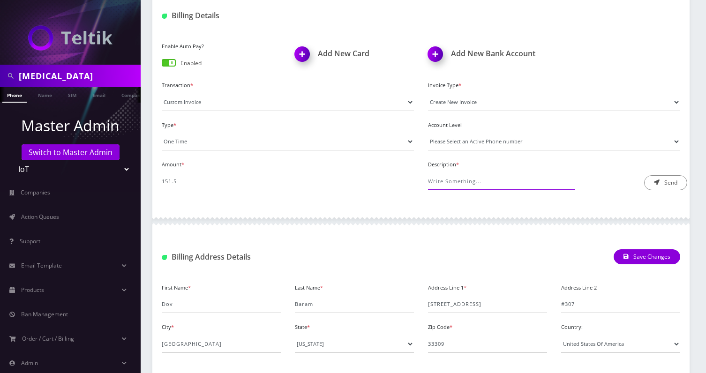
click at [434, 182] on input "Description *" at bounding box center [498, 181] width 140 height 18
paste input "https://docs.google.com/spreadsheets/d/1aEfinrUvzwnLplVzBJ8t10t6Nkign4xJ8JVlSSt…"
type input "SMS Overage June "https://docs.google.com/spreadsheets/d/1aEfinrUvzwnLplVzBJ8t1…"
click at [648, 180] on button "Send" at bounding box center [665, 182] width 43 height 15
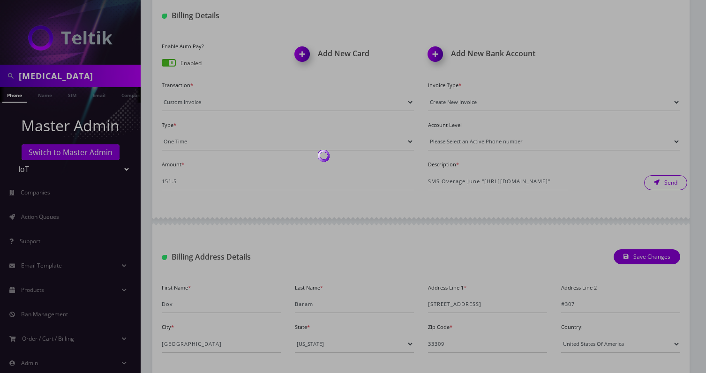
scroll to position [0, 0]
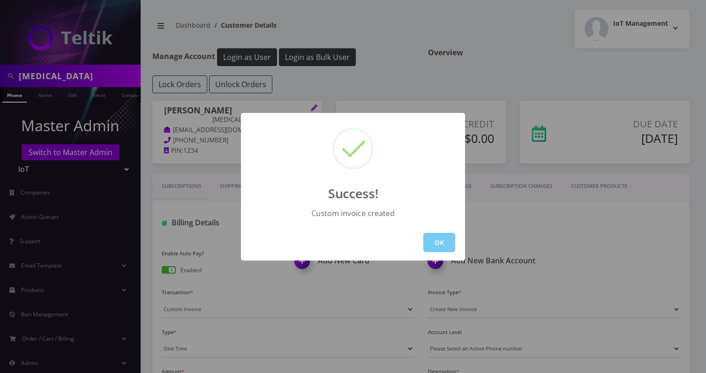
click at [426, 238] on button "OK" at bounding box center [439, 242] width 32 height 19
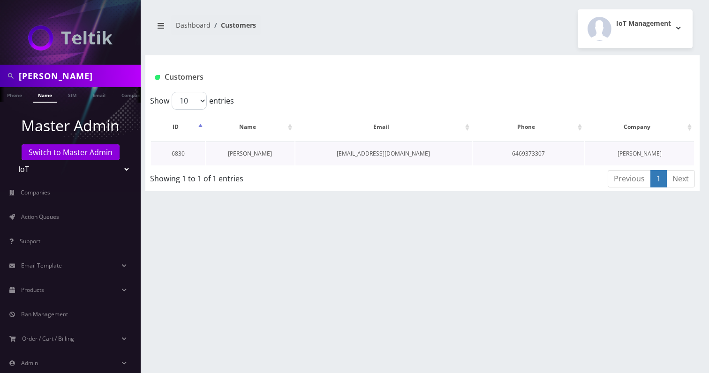
click at [244, 152] on link "[PERSON_NAME]" at bounding box center [250, 154] width 44 height 8
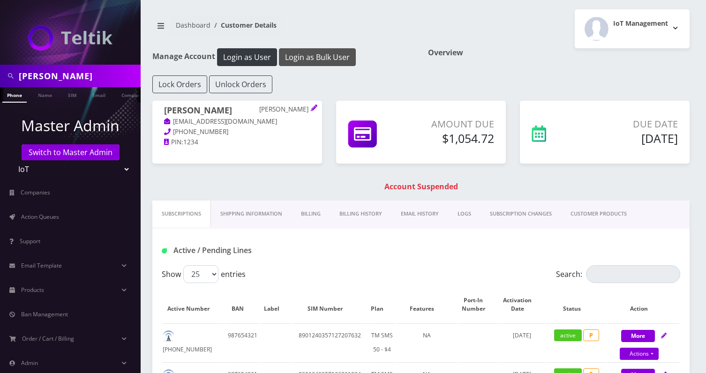
click at [309, 55] on button "Login as Bulk User" at bounding box center [317, 57] width 77 height 18
drag, startPoint x: 241, startPoint y: 120, endPoint x: 172, endPoint y: 120, distance: 68.4
click at [172, 120] on p "halisiew4@gmail.com" at bounding box center [237, 122] width 146 height 10
copy link "halisiew4@gmail.com"
click at [94, 68] on input "Hali Siew" at bounding box center [79, 76] width 120 height 18
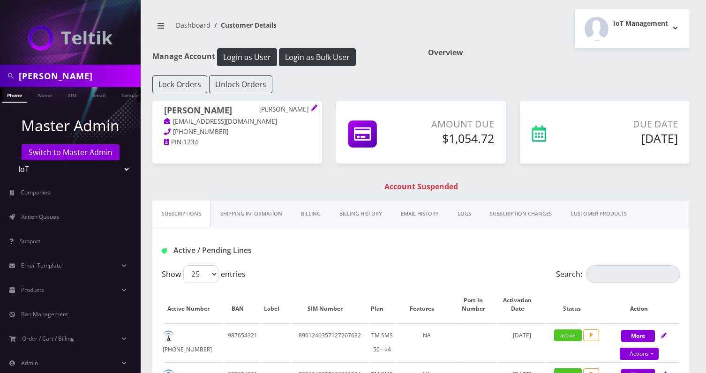
paste input "[EMAIL_ADDRESS][DOMAIN_NAME]"
type input "[EMAIL_ADDRESS][DOMAIN_NAME]"
click at [90, 95] on link "Email" at bounding box center [99, 94] width 22 height 15
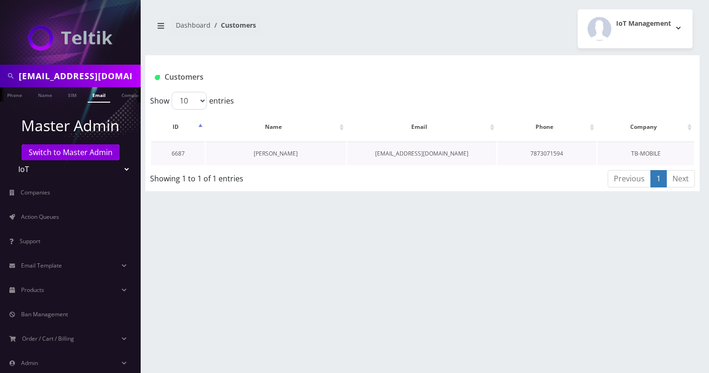
click at [277, 151] on link "CARLOS MARQUEZ" at bounding box center [276, 154] width 44 height 8
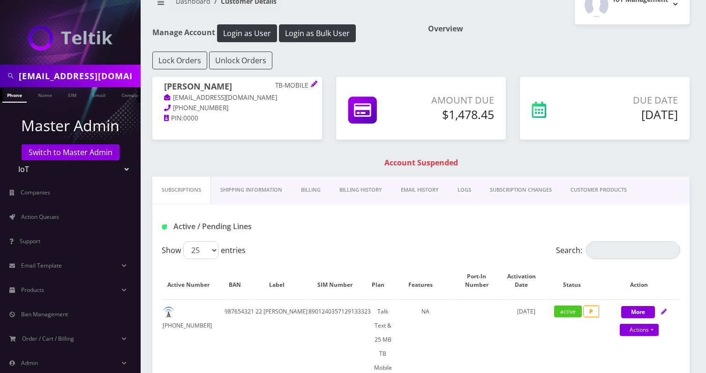
scroll to position [66, 0]
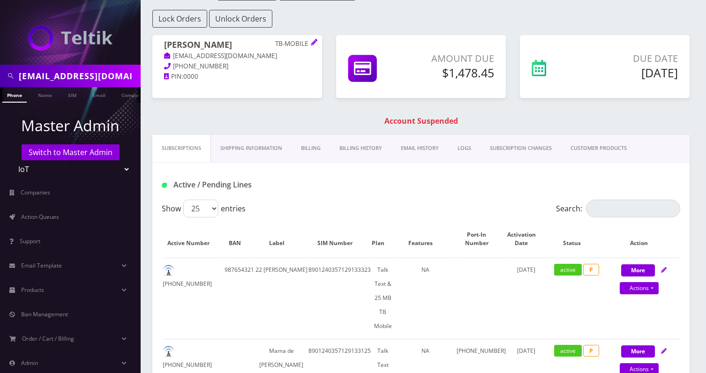
click at [353, 150] on link "Billing History" at bounding box center [360, 148] width 61 height 27
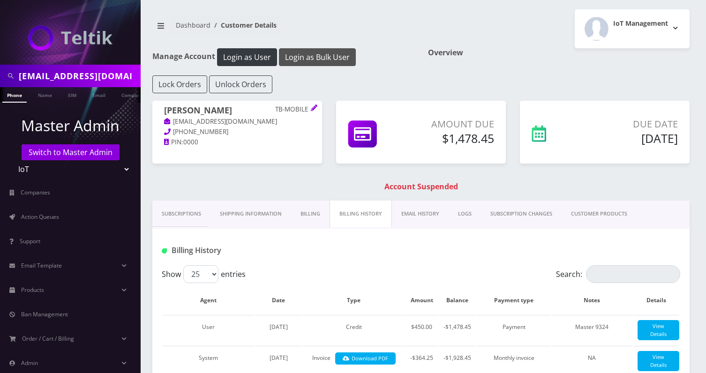
click at [298, 57] on button "Login as Bulk User" at bounding box center [317, 57] width 77 height 18
drag, startPoint x: 241, startPoint y: 121, endPoint x: 172, endPoint y: 121, distance: 68.4
click at [172, 121] on p "ccsint17@gmail.com" at bounding box center [237, 122] width 146 height 10
copy link "ccsint17@gmail.com"
click at [75, 78] on input "Ccsint17@gmail.com" at bounding box center [79, 76] width 120 height 18
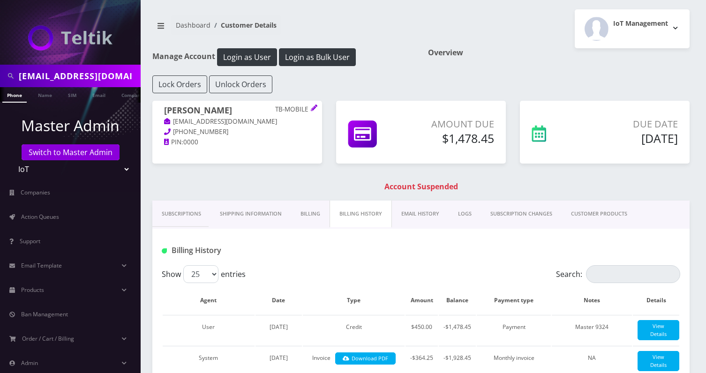
paste input "jeffk0801"
type input "jeffk0801@gmail.com"
click at [97, 95] on link "Email" at bounding box center [99, 94] width 22 height 15
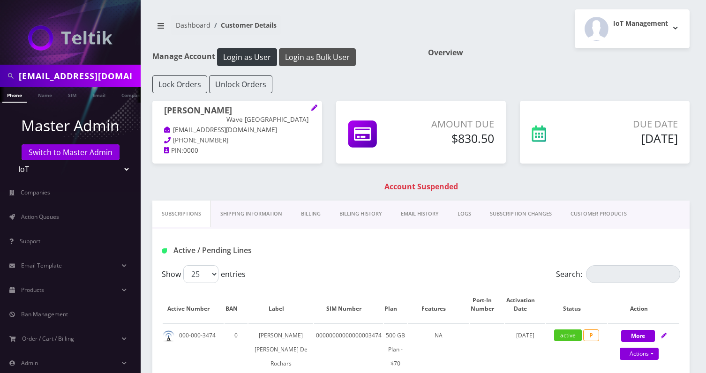
click at [302, 62] on button "Login as Bulk User" at bounding box center [317, 57] width 77 height 18
click at [78, 88] on link "SIM" at bounding box center [72, 94] width 18 height 15
click at [92, 76] on input "jeffk0801@gmail.com" at bounding box center [79, 76] width 120 height 18
paste input "Cyberhomes Systems"
type input "Cyberhomes Systems"
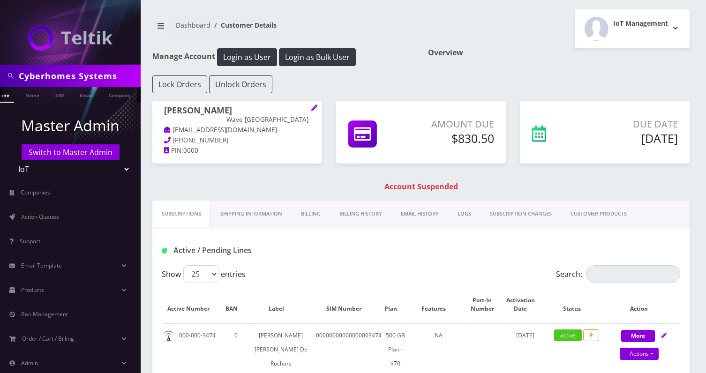
click at [131, 91] on li at bounding box center [135, 89] width 9 height 5
click at [97, 92] on li "Company" at bounding box center [84, 94] width 36 height 15
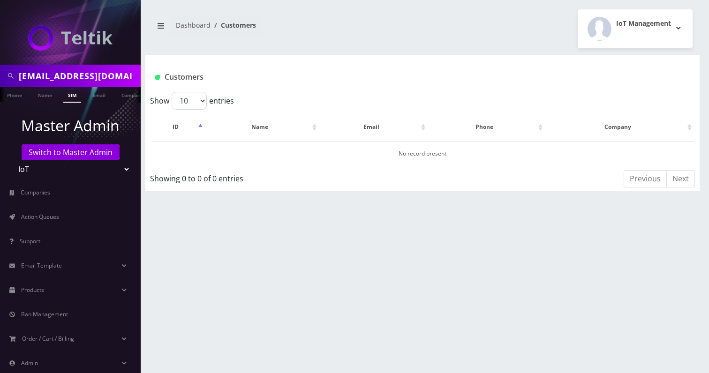
click at [105, 84] on input "[EMAIL_ADDRESS][DOMAIN_NAME]" at bounding box center [79, 76] width 120 height 18
paste input "Cyberhomes Systems"
type input "Cyberhomes Systems"
click at [125, 96] on link "Company" at bounding box center [132, 94] width 31 height 15
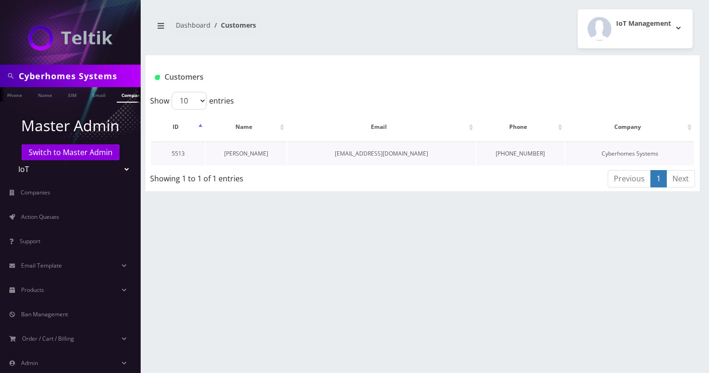
scroll to position [0, 5]
click at [254, 156] on link "[PERSON_NAME]" at bounding box center [246, 154] width 44 height 8
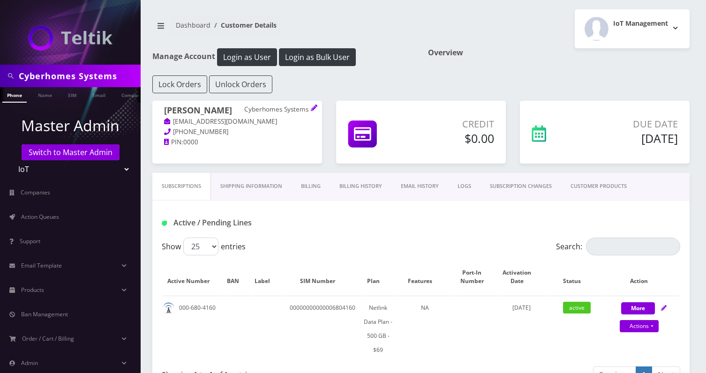
click at [338, 189] on link "Billing History" at bounding box center [360, 186] width 61 height 27
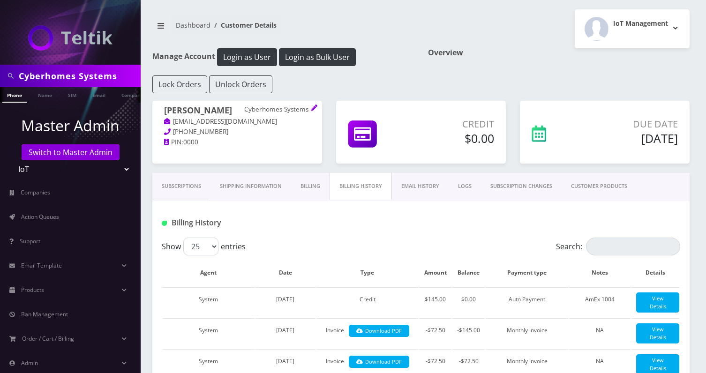
scroll to position [23, 0]
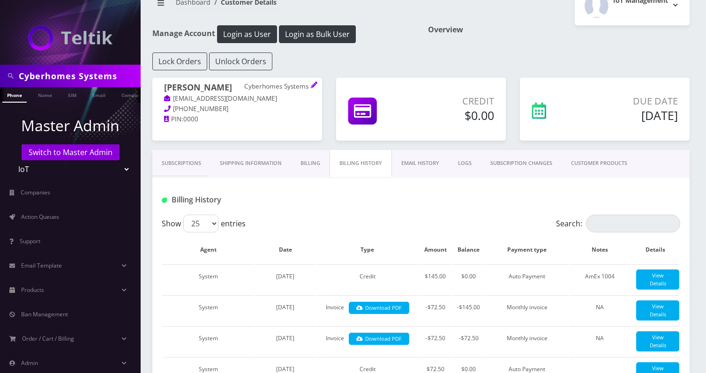
click at [56, 75] on input "Cyberhomes Systems" at bounding box center [79, 76] width 120 height 18
paste input "[EMAIL_ADDRESS][DOMAIN_NAME]"
type input "[EMAIL_ADDRESS][DOMAIN_NAME]"
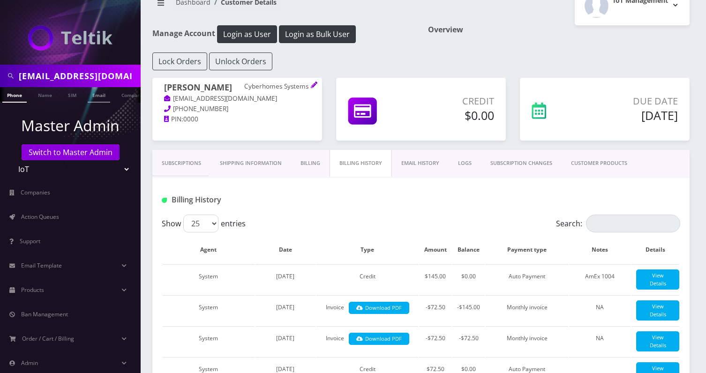
click at [87, 95] on li "Email" at bounding box center [98, 94] width 27 height 15
click at [98, 92] on link "Email" at bounding box center [94, 94] width 22 height 15
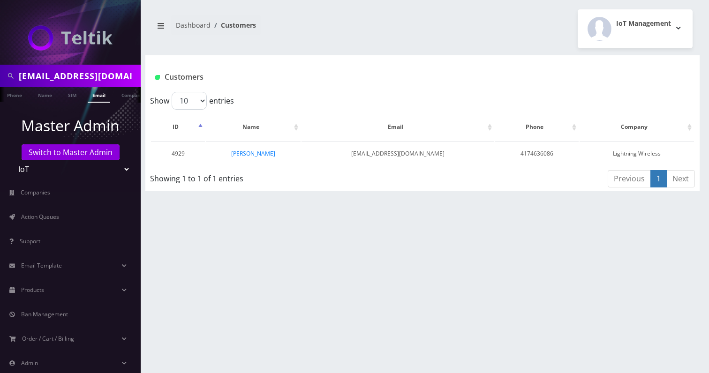
scroll to position [0, 5]
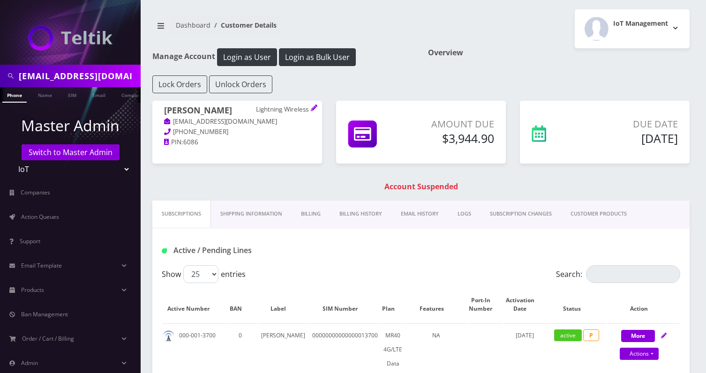
click at [357, 221] on link "Billing History" at bounding box center [360, 214] width 61 height 27
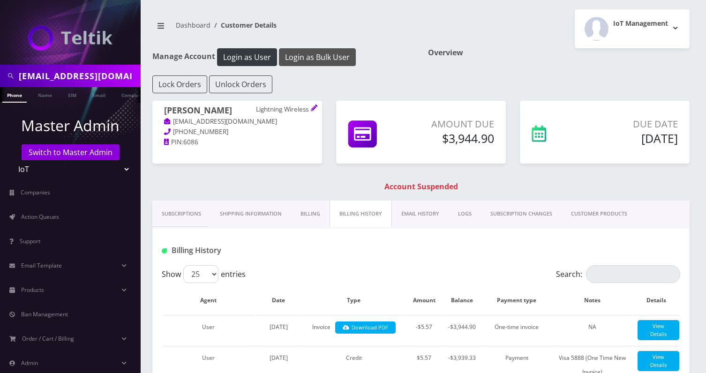
click at [299, 52] on button "Login as Bulk User" at bounding box center [317, 57] width 77 height 18
drag, startPoint x: 285, startPoint y: 125, endPoint x: 172, endPoint y: 123, distance: 113.9
click at [172, 123] on p "[EMAIL_ADDRESS][DOMAIN_NAME]" at bounding box center [237, 122] width 146 height 10
copy link "[EMAIL_ADDRESS][DOMAIN_NAME]"
